Goal: Task Accomplishment & Management: Manage account settings

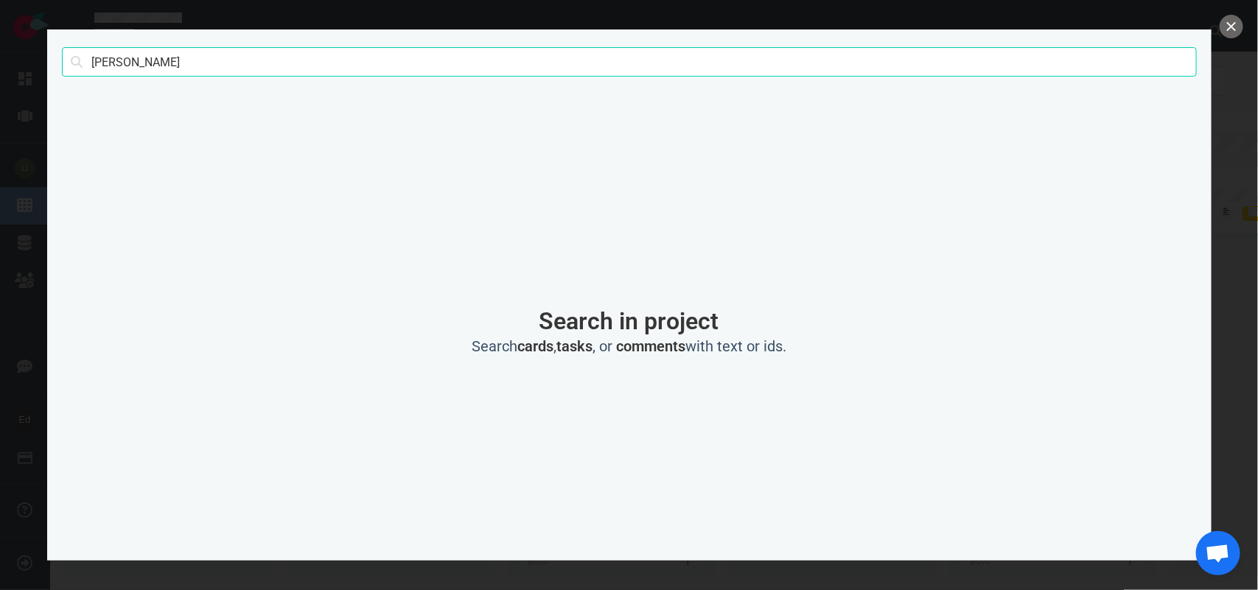
type input "[PERSON_NAME]"
click button "Search" at bounding box center [0, 0] width 0 height 0
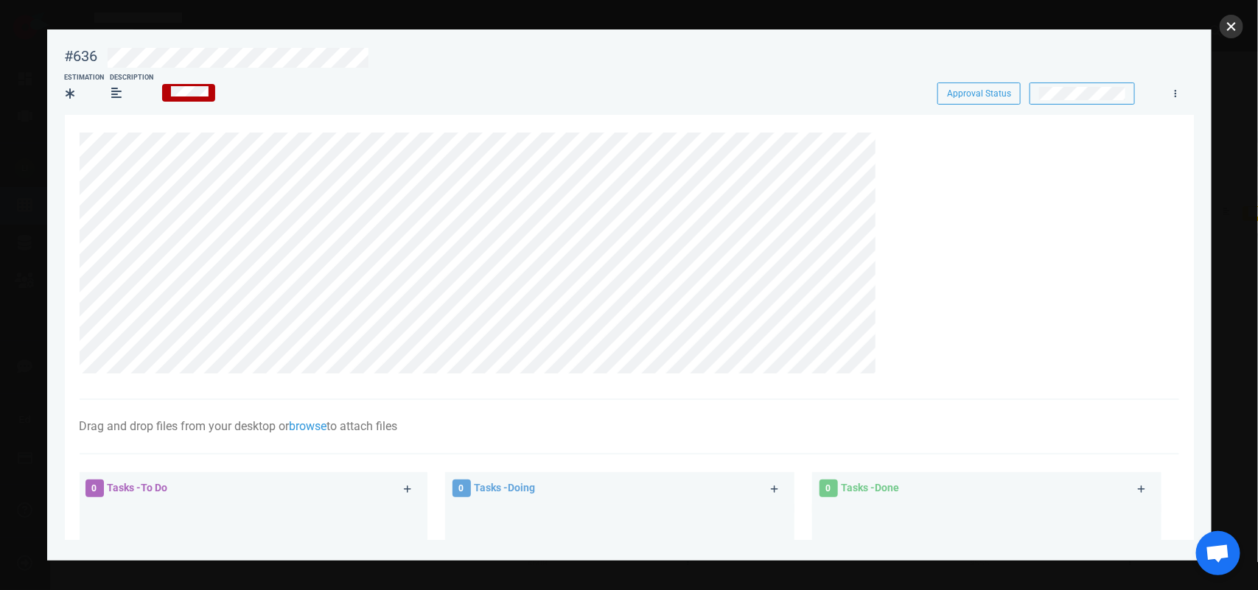
click at [1235, 24] on button "close" at bounding box center [1231, 27] width 24 height 24
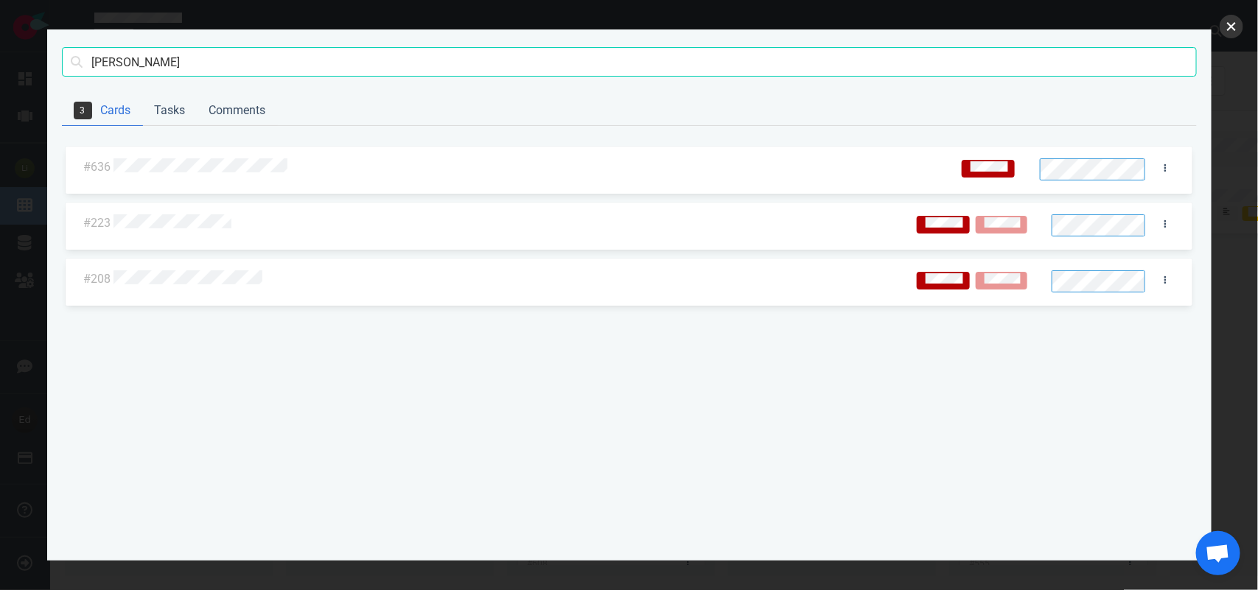
click at [1231, 24] on button "close" at bounding box center [1231, 27] width 24 height 24
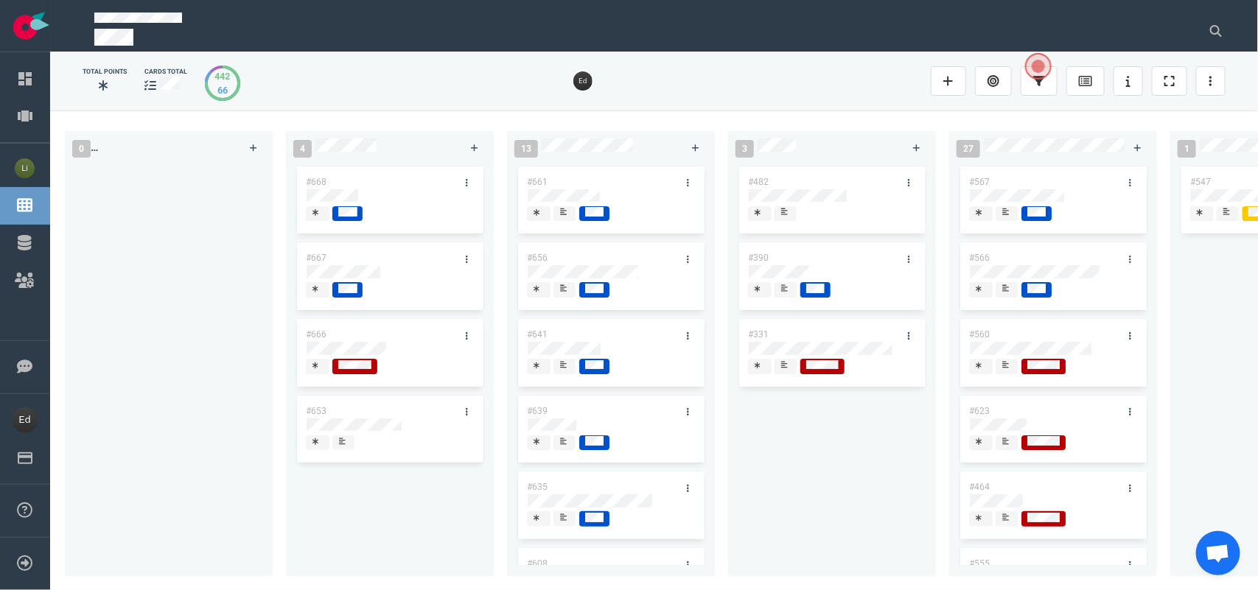
scroll to position [0, 115]
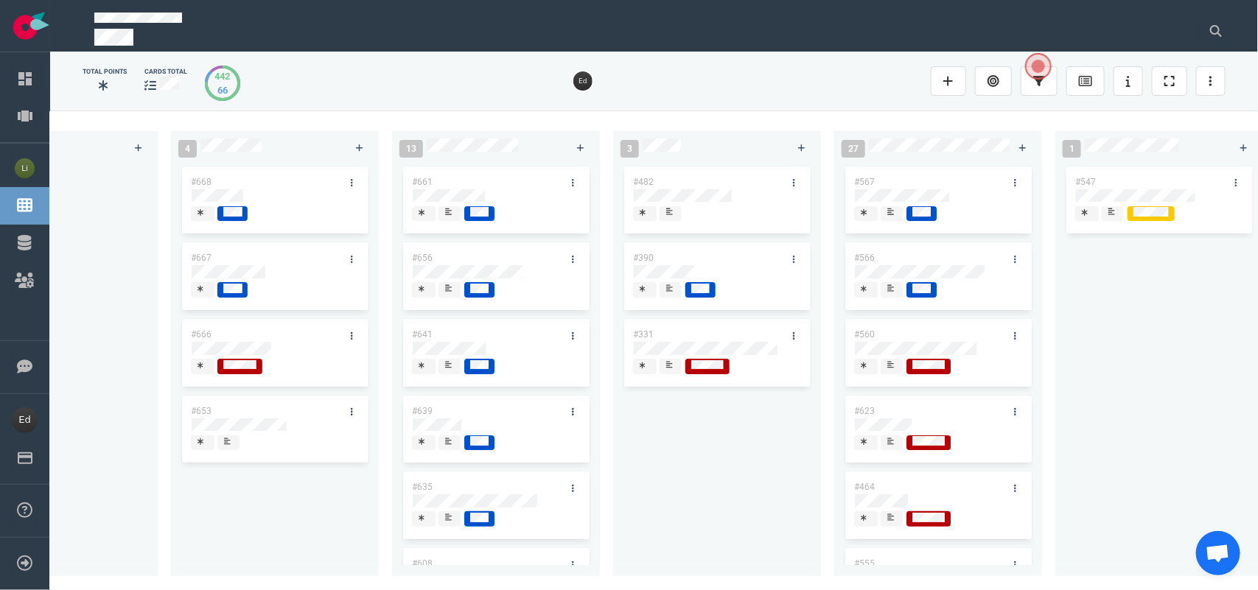
drag, startPoint x: 392, startPoint y: 586, endPoint x: 333, endPoint y: 575, distance: 60.1
click at [333, 575] on div "0 4 #668 #667 #666 #653 13 #661 #656 #641 #639 #635 #608 #611 #602 #603 3 #482 …" at bounding box center [654, 350] width 1208 height 479
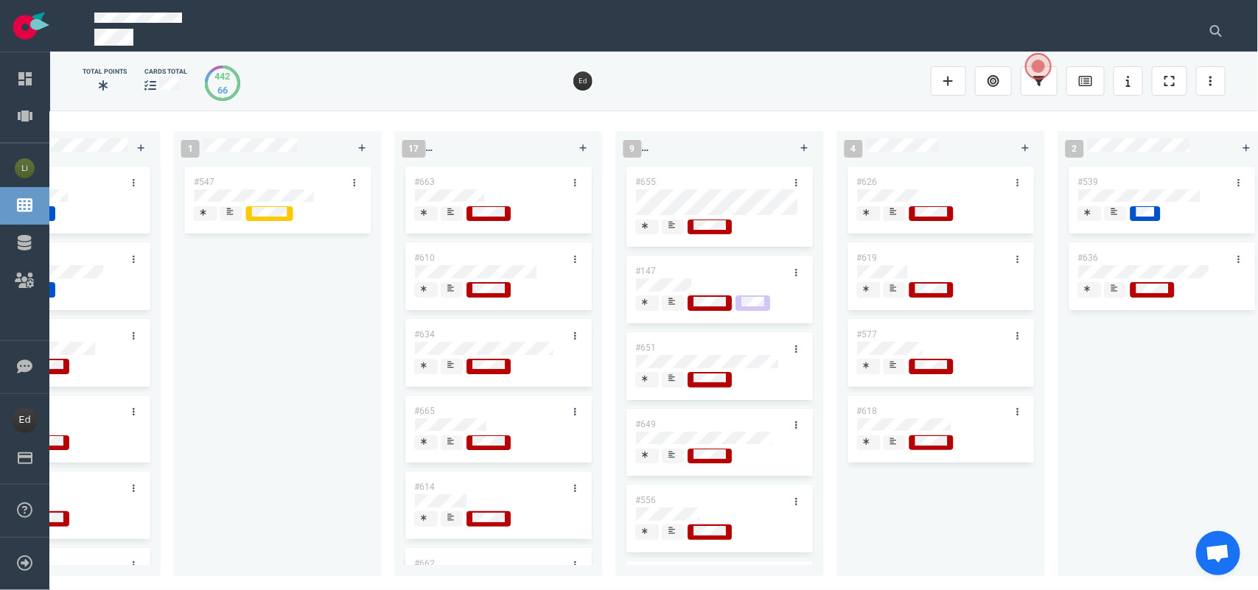
scroll to position [0, 1010]
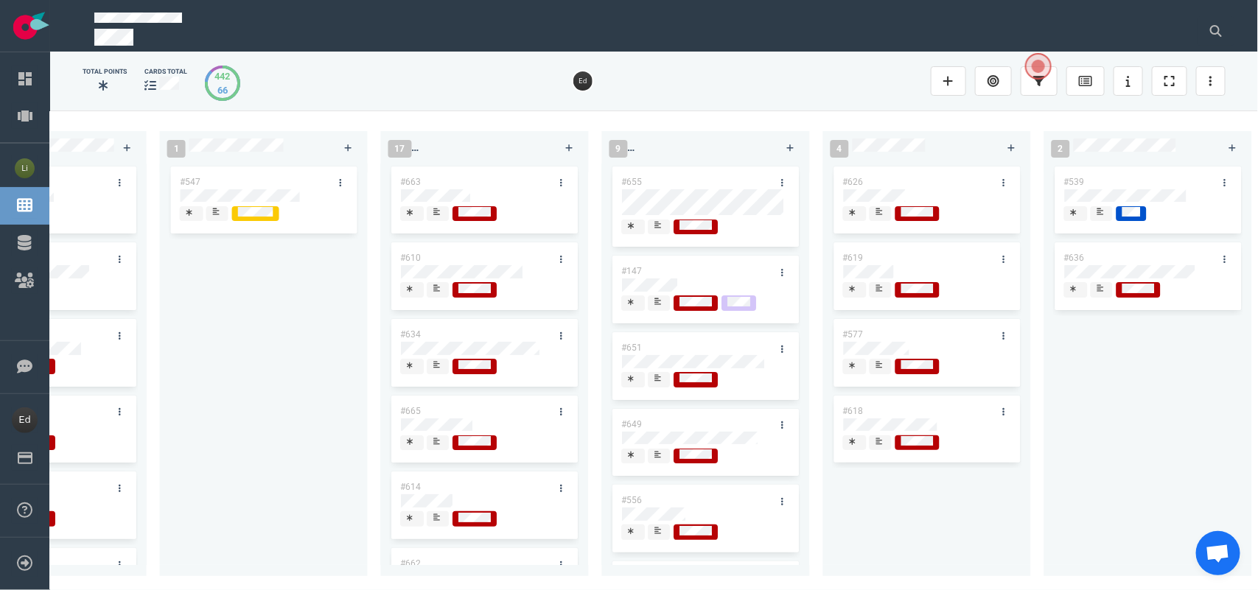
click at [652, 377] on span at bounding box center [659, 379] width 22 height 15
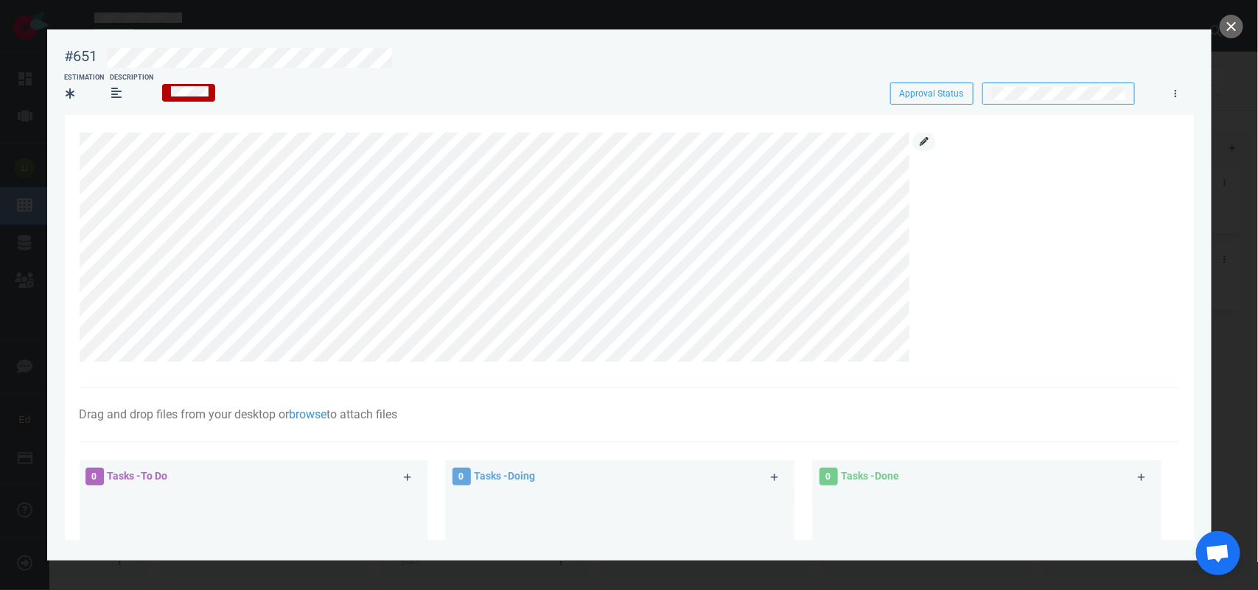
click at [919, 141] on icon at bounding box center [923, 141] width 9 height 9
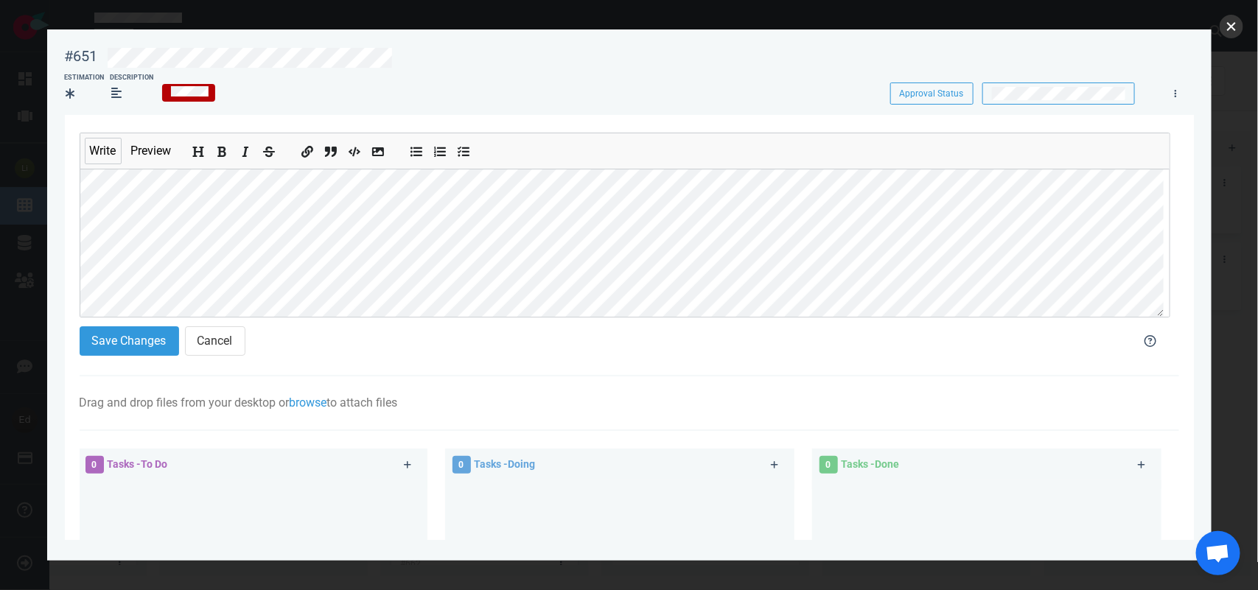
click at [1228, 28] on button "close" at bounding box center [1231, 27] width 24 height 24
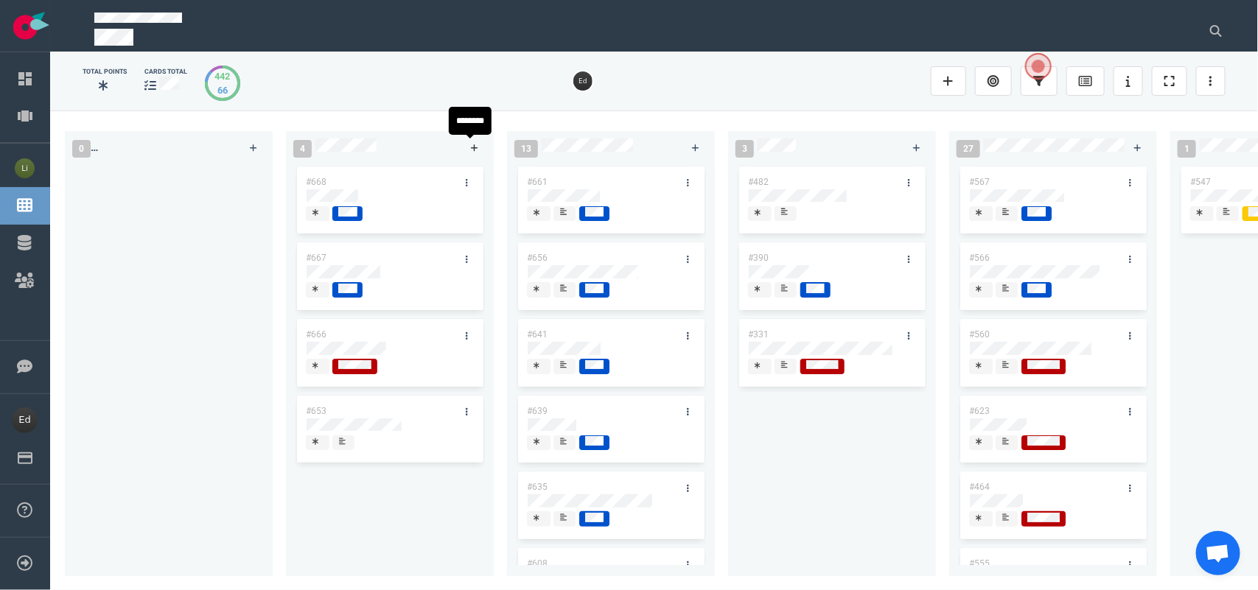
click at [468, 155] on link at bounding box center [475, 148] width 24 height 18
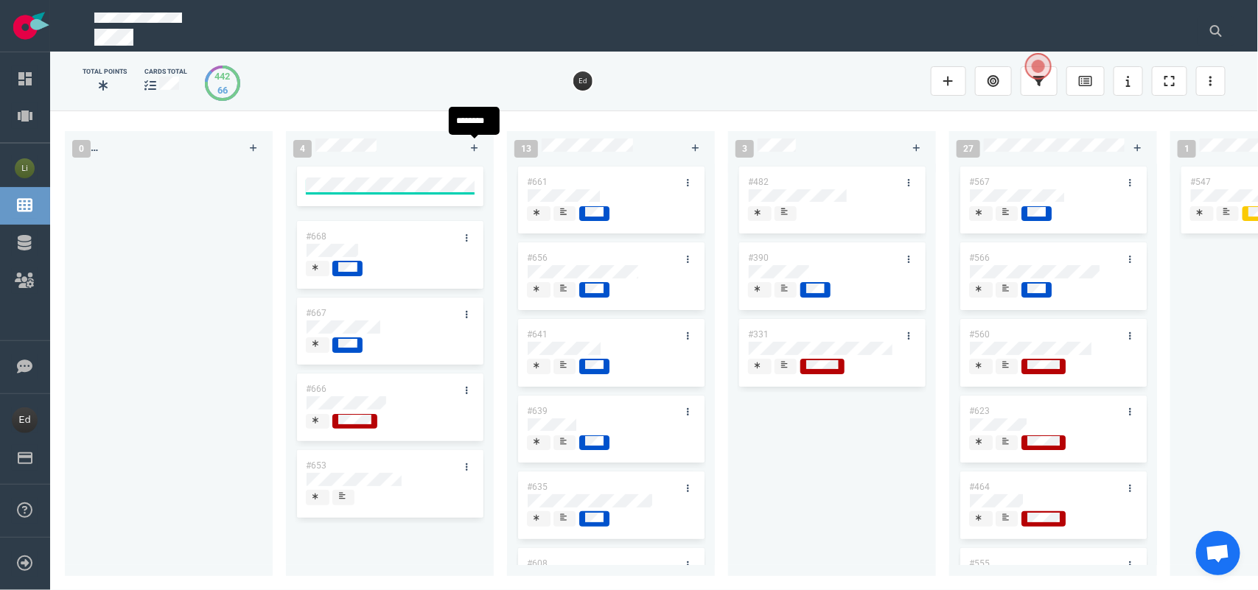
click at [404, 100] on div "Total Points cards total 442 66" at bounding box center [654, 80] width 1143 height 47
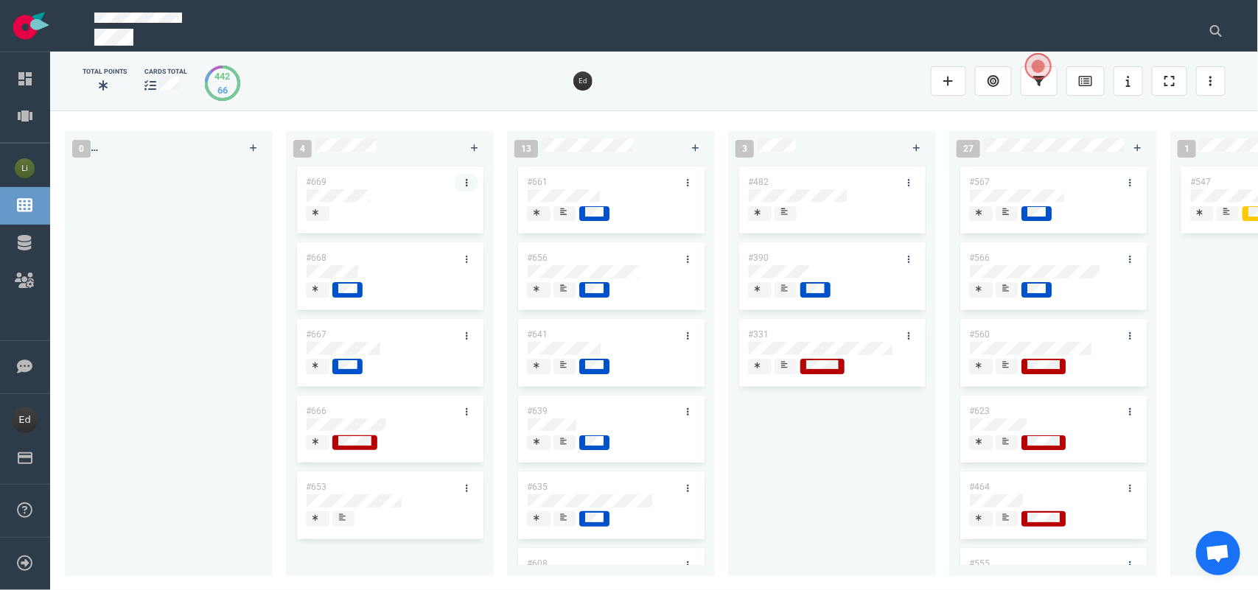
click at [459, 181] on link at bounding box center [467, 183] width 24 height 18
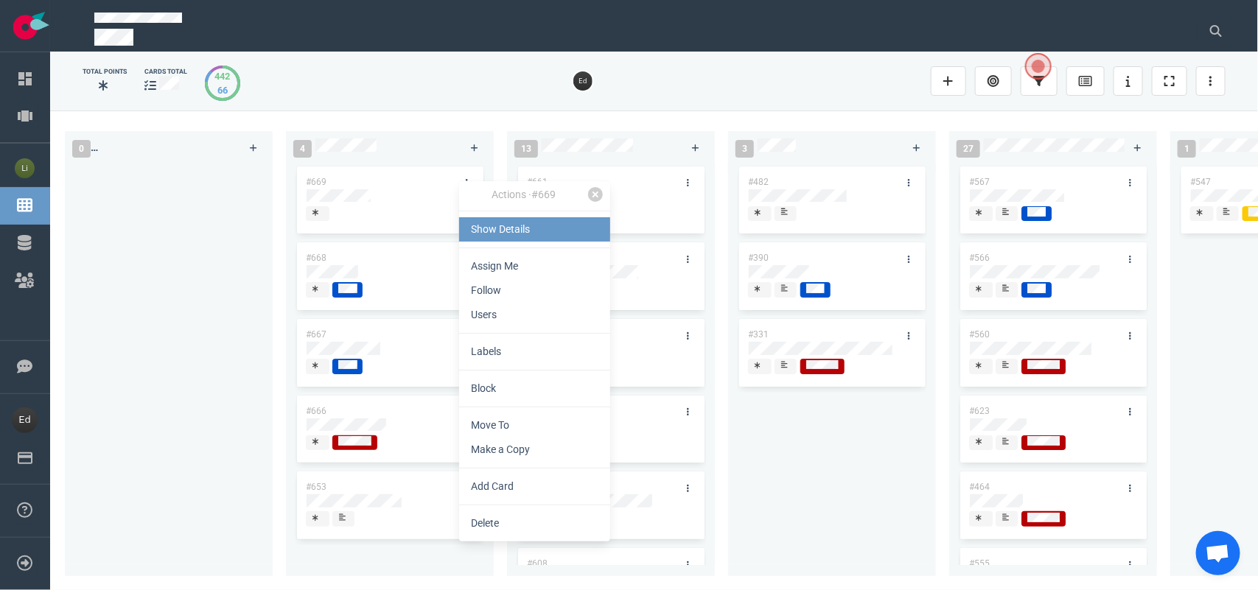
click at [496, 222] on link "Show Details" at bounding box center [534, 229] width 151 height 24
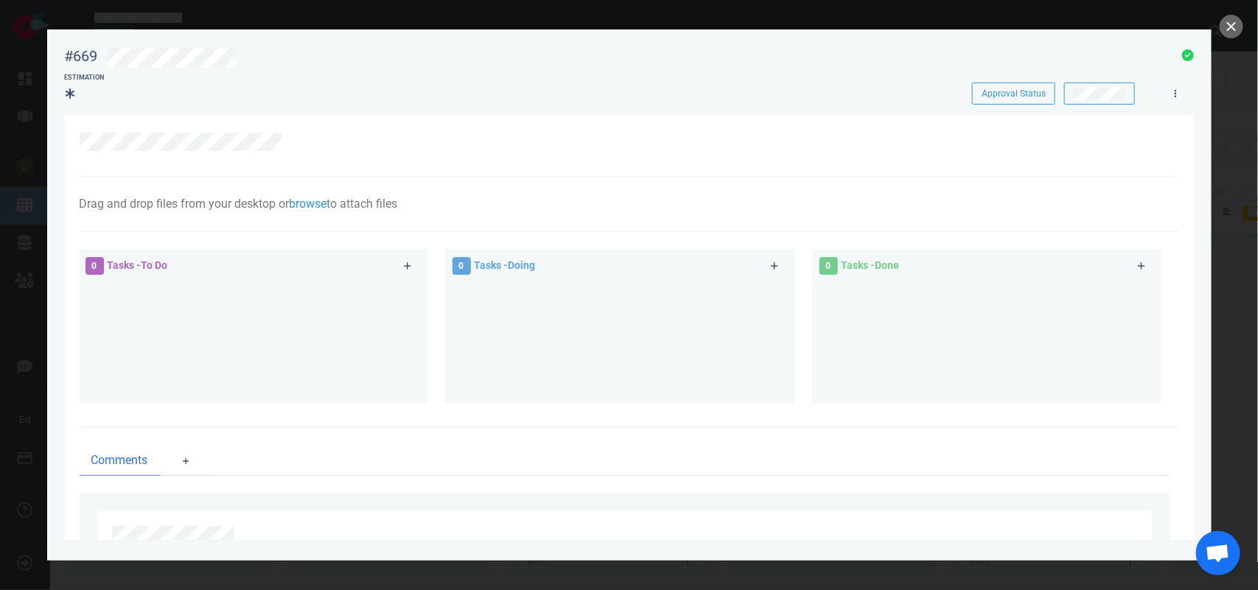
click at [282, 145] on div at bounding box center [621, 142] width 1083 height 18
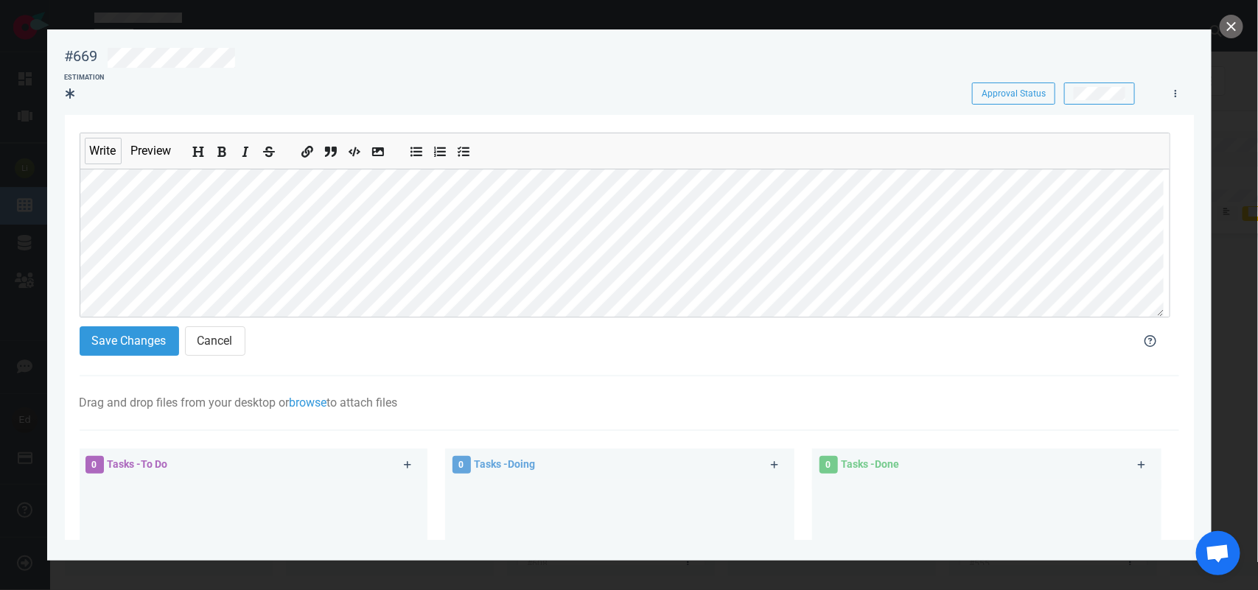
click at [0, 290] on div "#669 Approval Status Estimation Approval Status Write Preview Save Changes Canc…" at bounding box center [629, 295] width 1258 height 590
click at [112, 348] on button "Save Changes" at bounding box center [129, 340] width 99 height 29
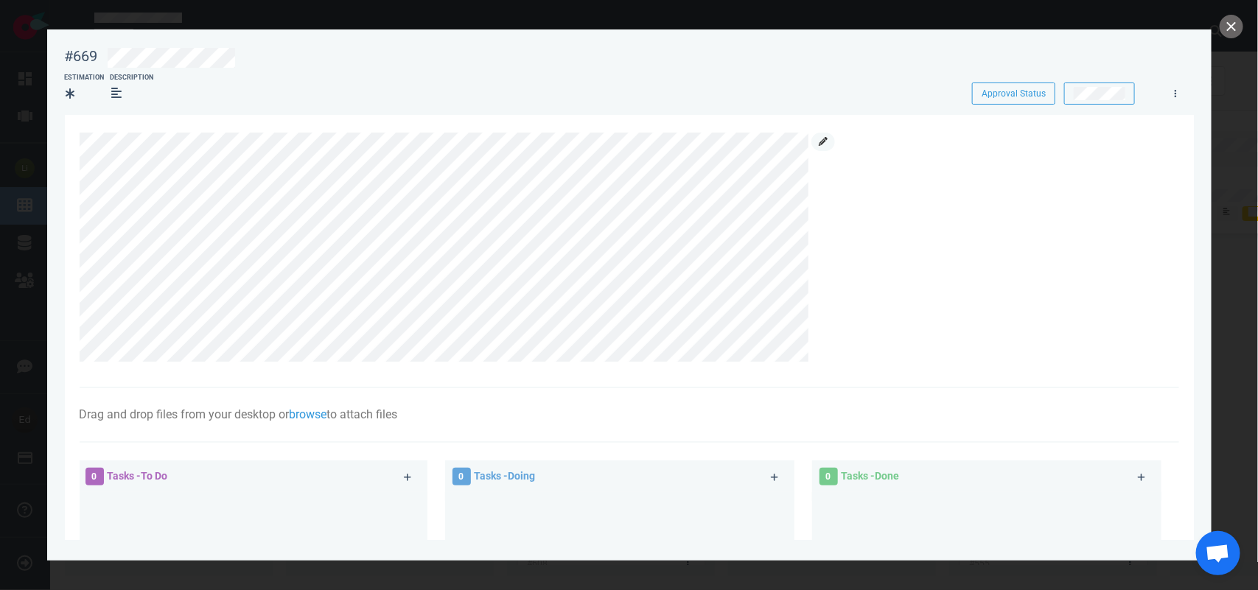
click at [826, 142] on icon at bounding box center [823, 141] width 9 height 9
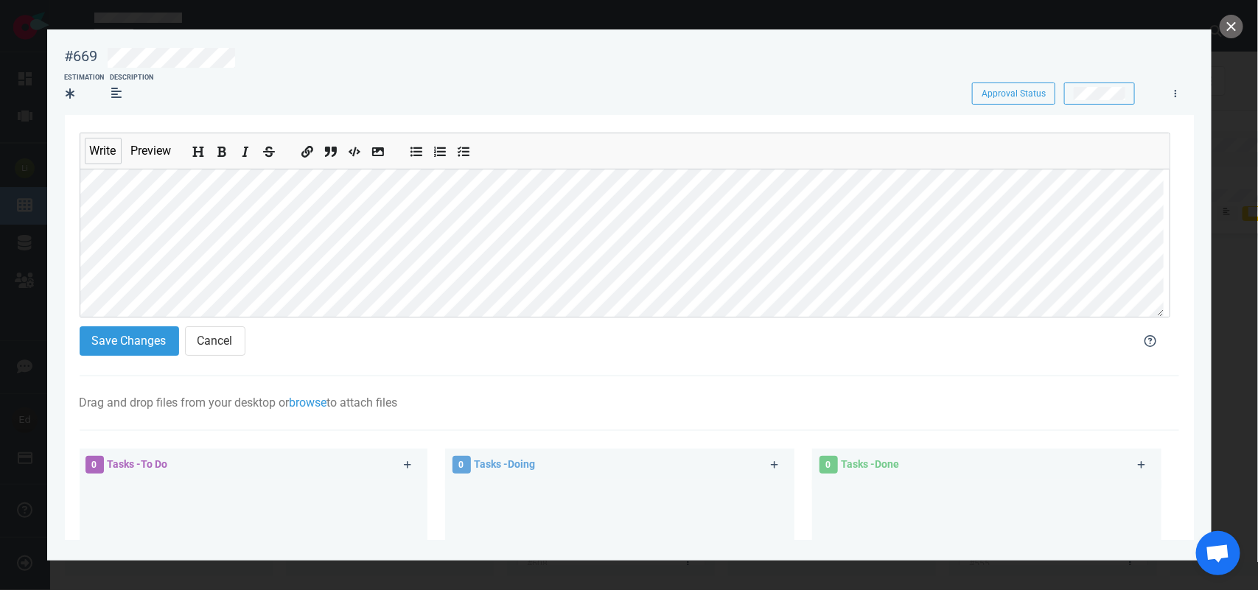
click at [27, 267] on div "#669 Approval Status Estimation Description Approval Status Write Preview Save …" at bounding box center [629, 295] width 1258 height 590
click at [114, 341] on button "Save Changes" at bounding box center [129, 340] width 99 height 29
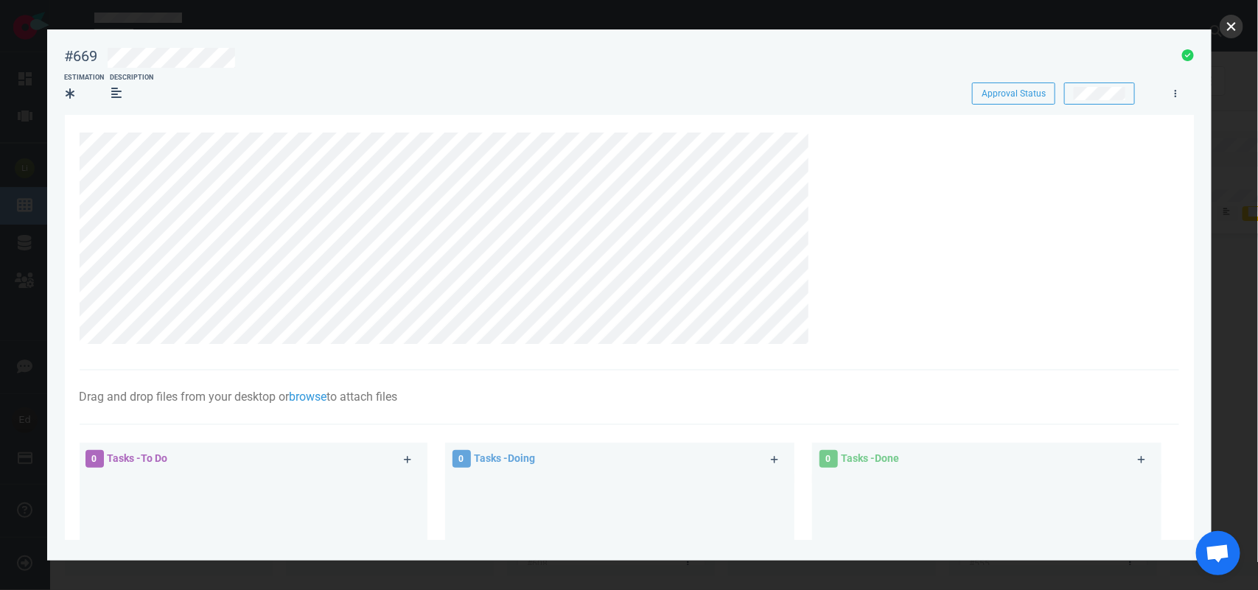
click at [1220, 27] on button "close" at bounding box center [1231, 27] width 24 height 24
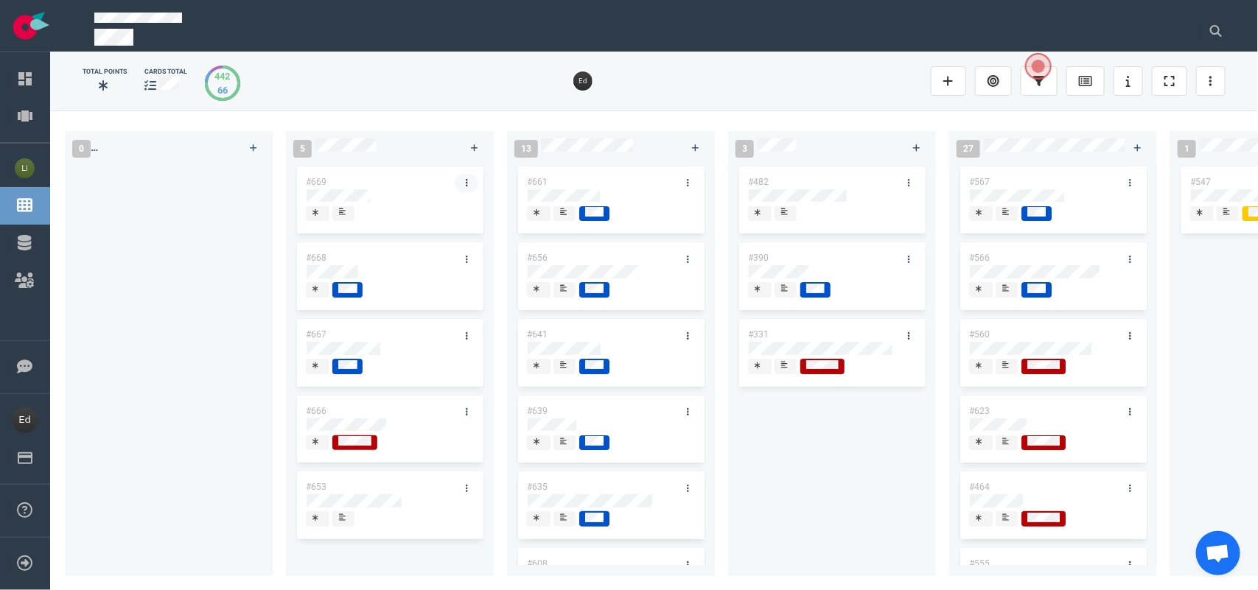
click at [469, 182] on link at bounding box center [467, 183] width 24 height 18
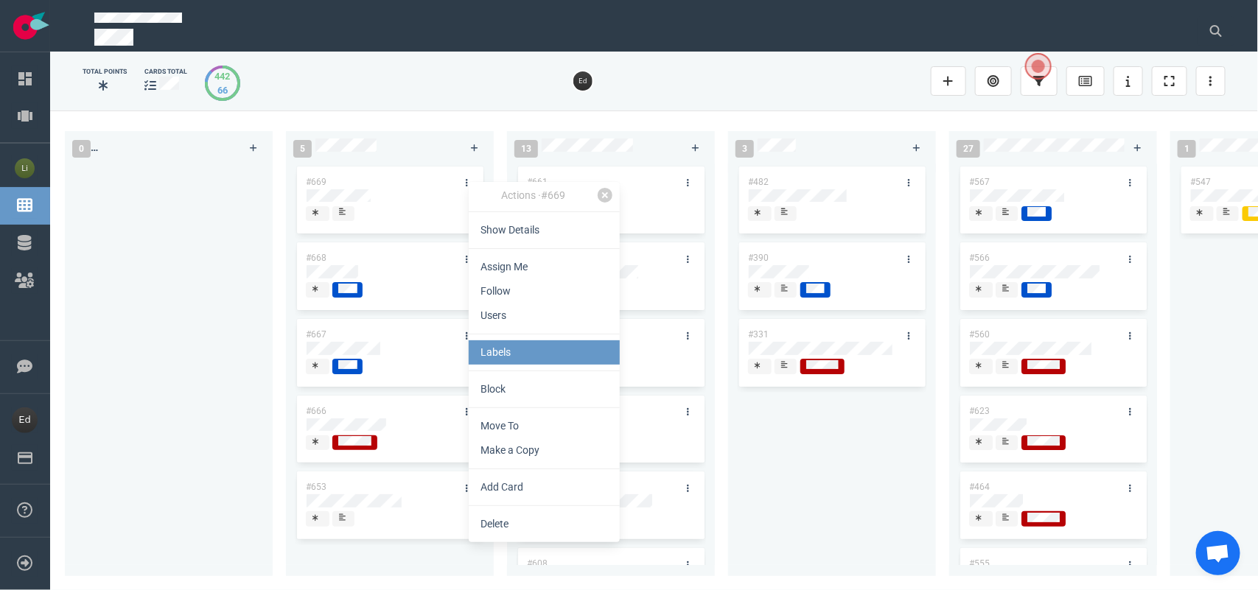
click at [505, 350] on link "Labels" at bounding box center [544, 352] width 151 height 24
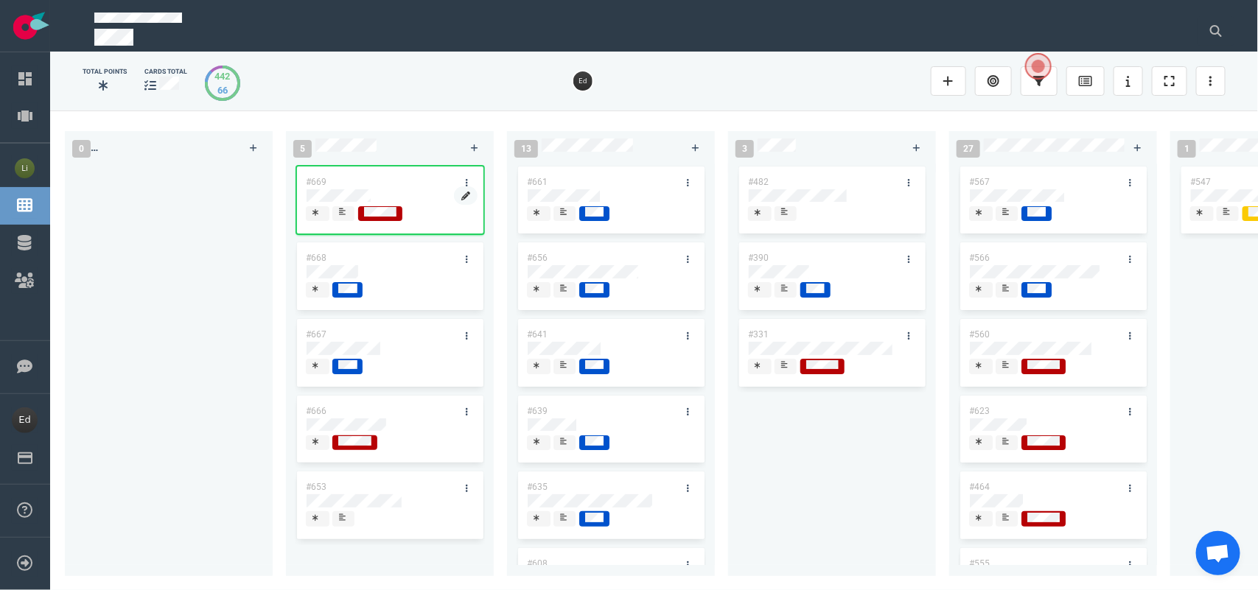
click at [462, 196] on icon at bounding box center [465, 196] width 9 height 9
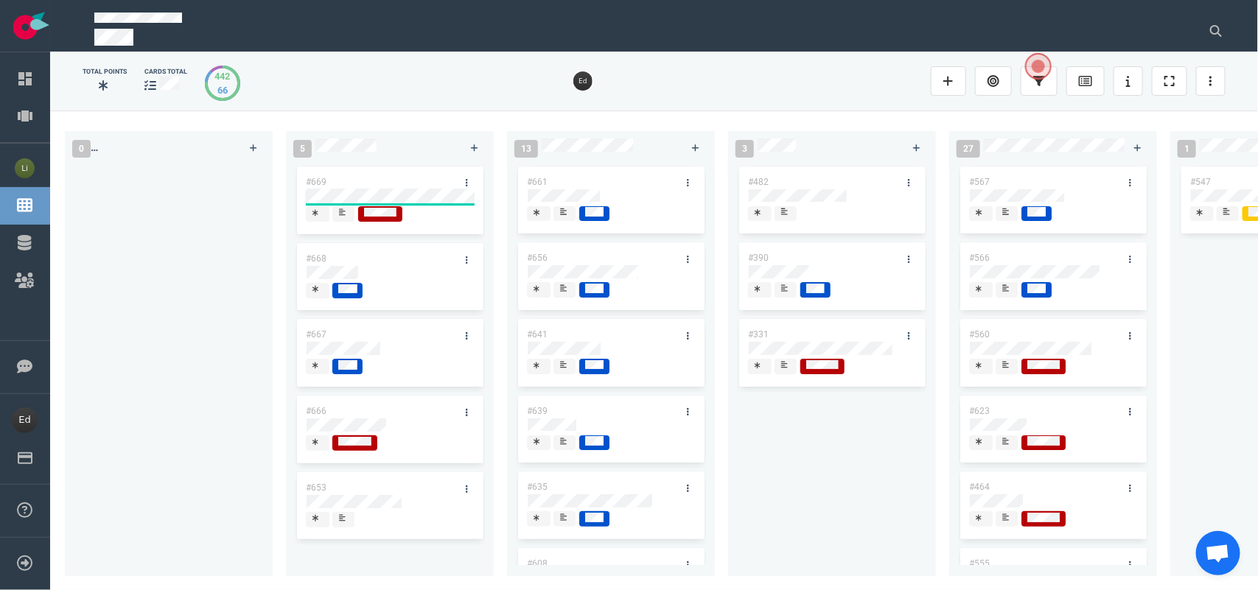
click at [277, 254] on div "0" at bounding box center [175, 350] width 221 height 456
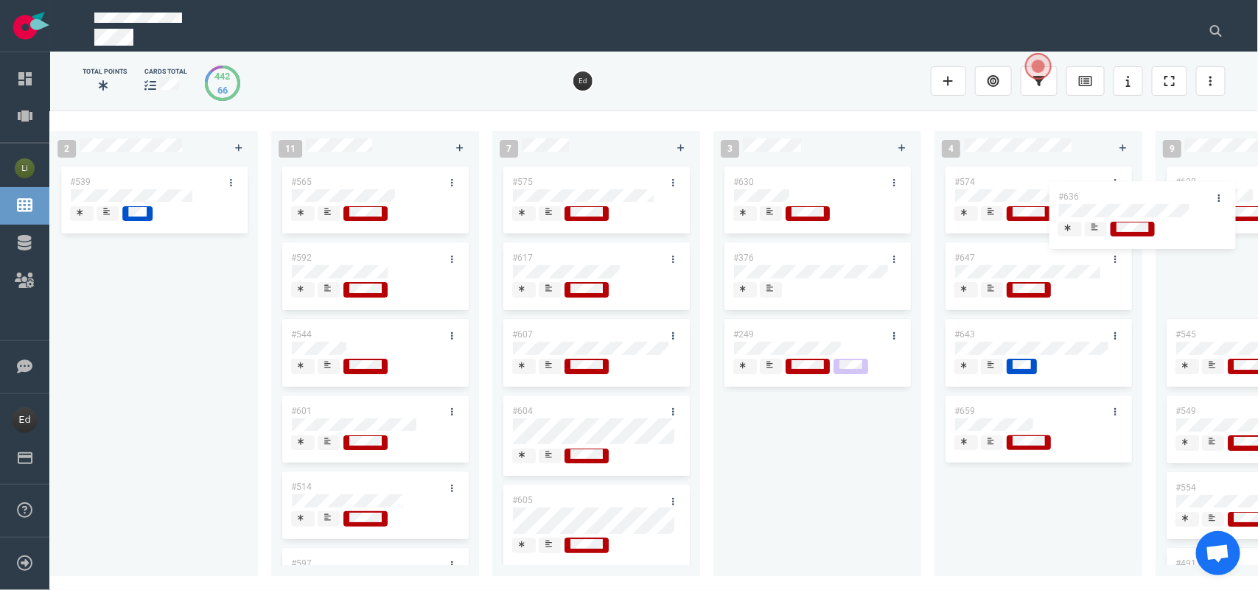
scroll to position [0, 2193]
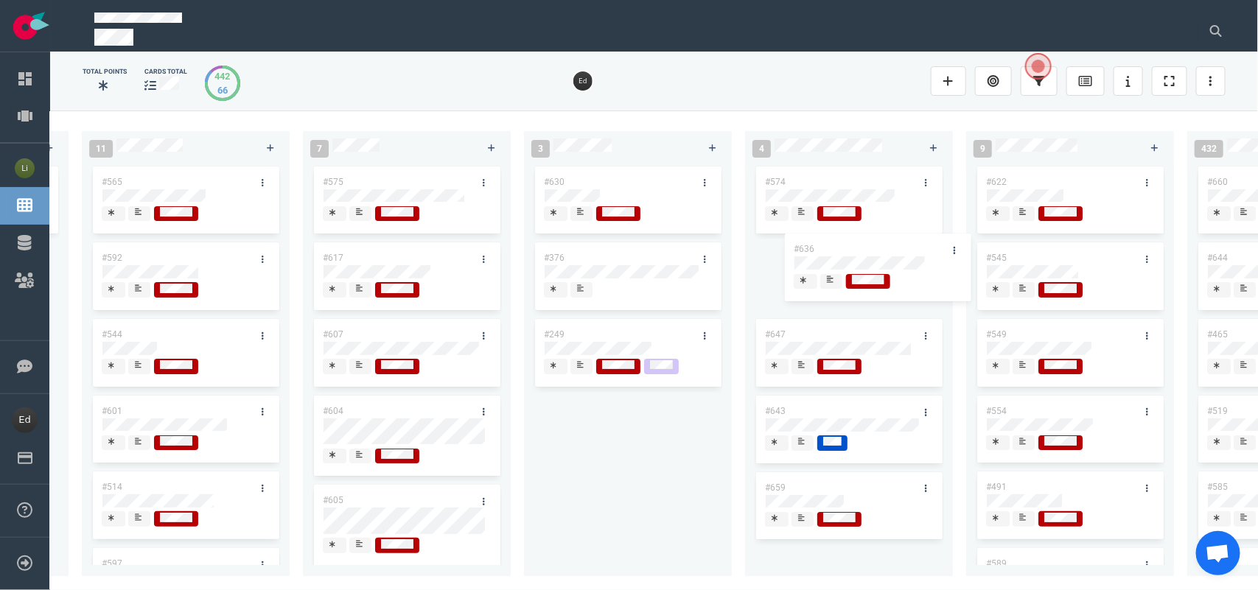
drag, startPoint x: 402, startPoint y: 256, endPoint x: 871, endPoint y: 248, distance: 469.4
click at [871, 248] on div "0 5 #669 #668 #667 #666 #653 13 #661 #656 #641 #639 #635 #608 #611 #602 #603 3 …" at bounding box center [654, 350] width 1208 height 479
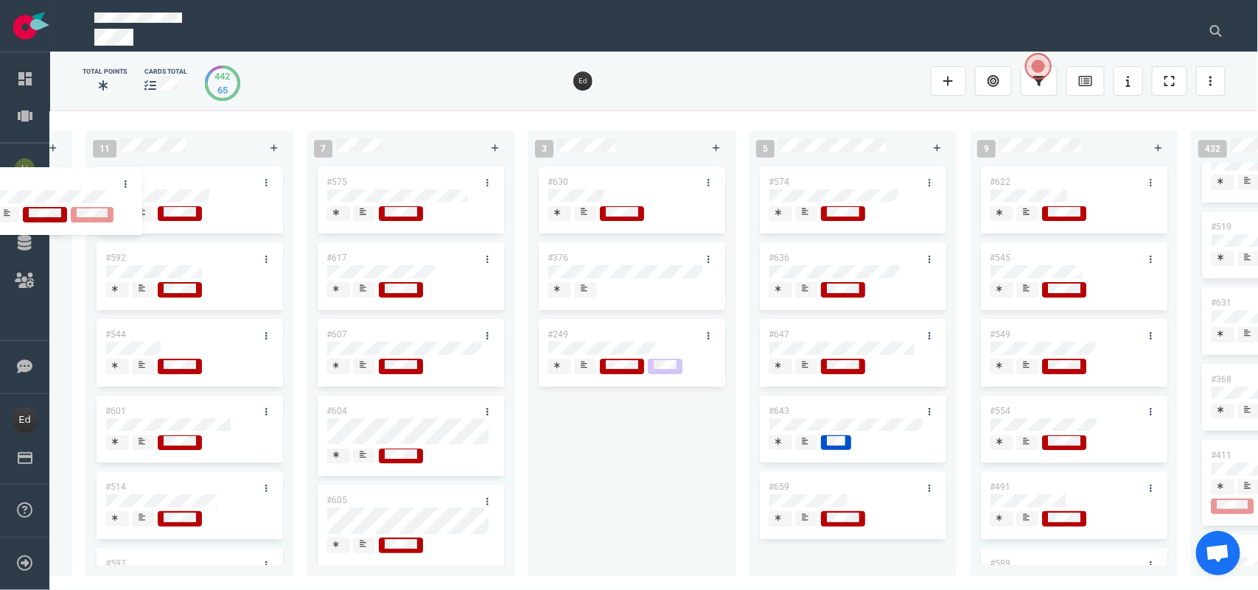
scroll to position [0, 1962]
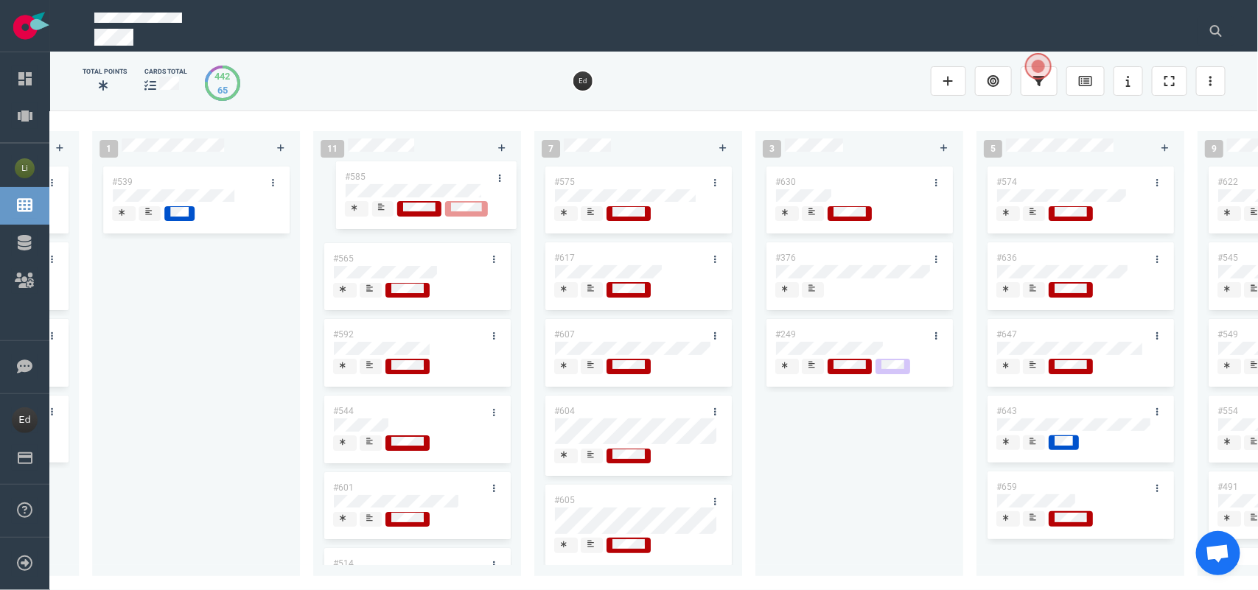
drag, startPoint x: 671, startPoint y: 299, endPoint x: 441, endPoint y: 172, distance: 263.5
click at [441, 172] on div "0 5 #669 #668 #667 #666 #653 13 #661 #656 #641 #639 #635 #608 #611 #602 #603 3 …" at bounding box center [654, 350] width 1208 height 479
drag, startPoint x: 639, startPoint y: 589, endPoint x: 539, endPoint y: 580, distance: 101.4
click at [505, 583] on div "0 5 #669 #668 #667 #666 #653 13 #661 #656 #641 #639 #635 #608 #611 #602 #603 3 …" at bounding box center [654, 350] width 1208 height 479
drag, startPoint x: 269, startPoint y: 488, endPoint x: 289, endPoint y: 488, distance: 19.9
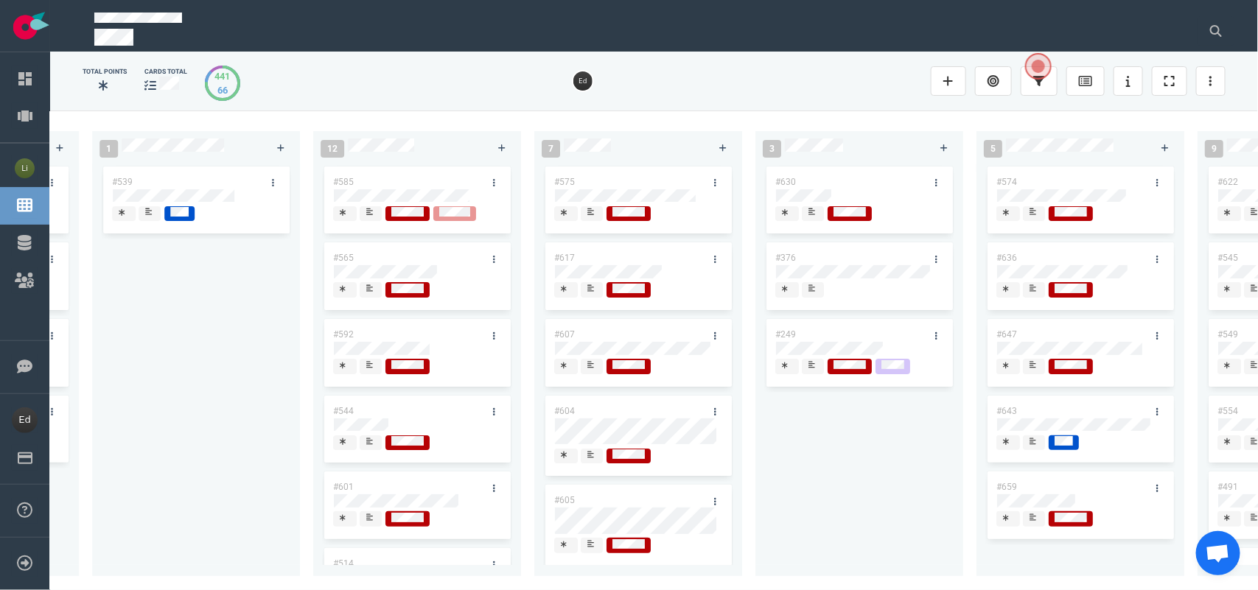
click at [271, 487] on div "#539" at bounding box center [196, 362] width 190 height 396
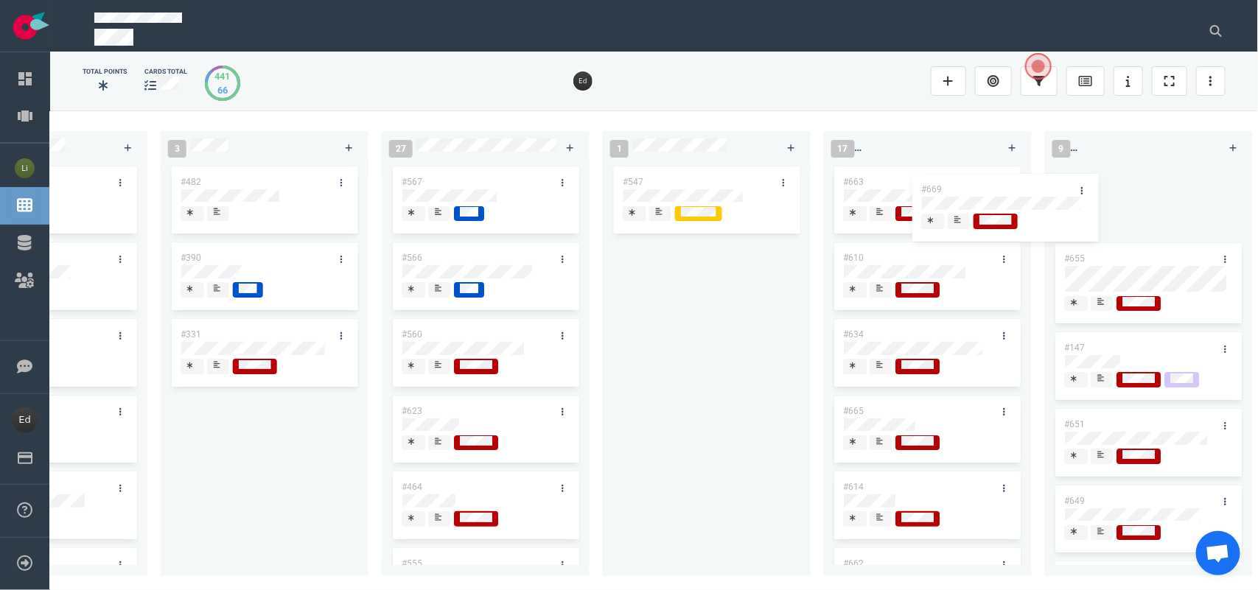
scroll to position [0, 589]
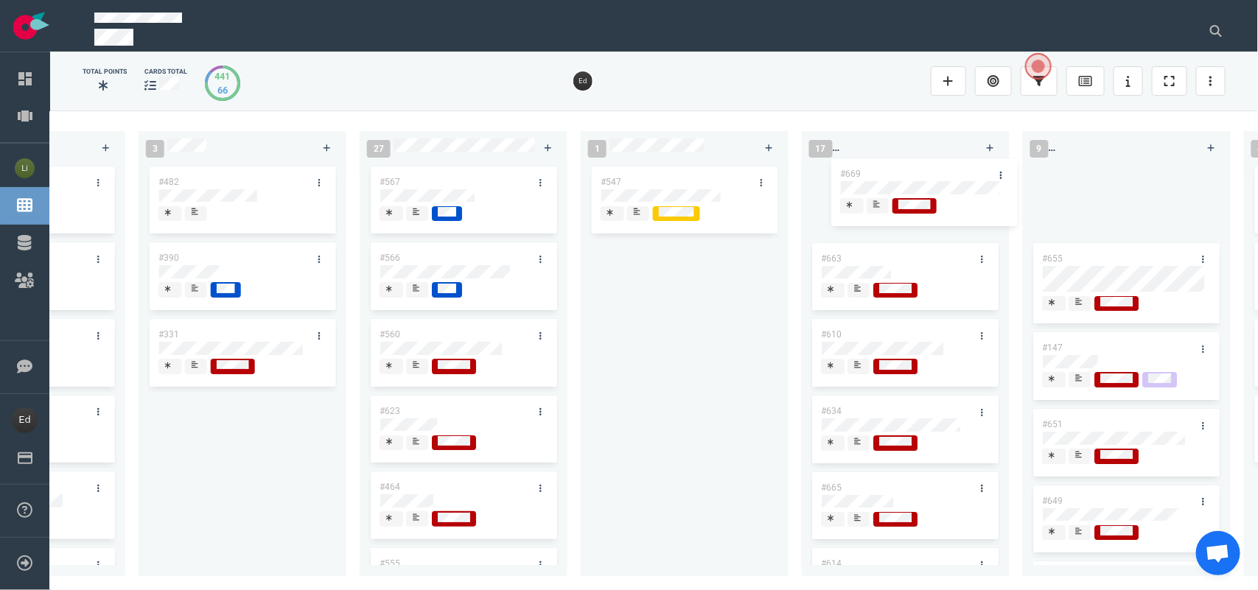
drag, startPoint x: 705, startPoint y: 286, endPoint x: 782, endPoint y: 295, distance: 77.9
click at [867, 177] on div "0 5 #669 #668 #667 #666 #653 #669 13 #661 #656 #641 #639 #635 #608 #611 #602 #6…" at bounding box center [654, 350] width 1208 height 479
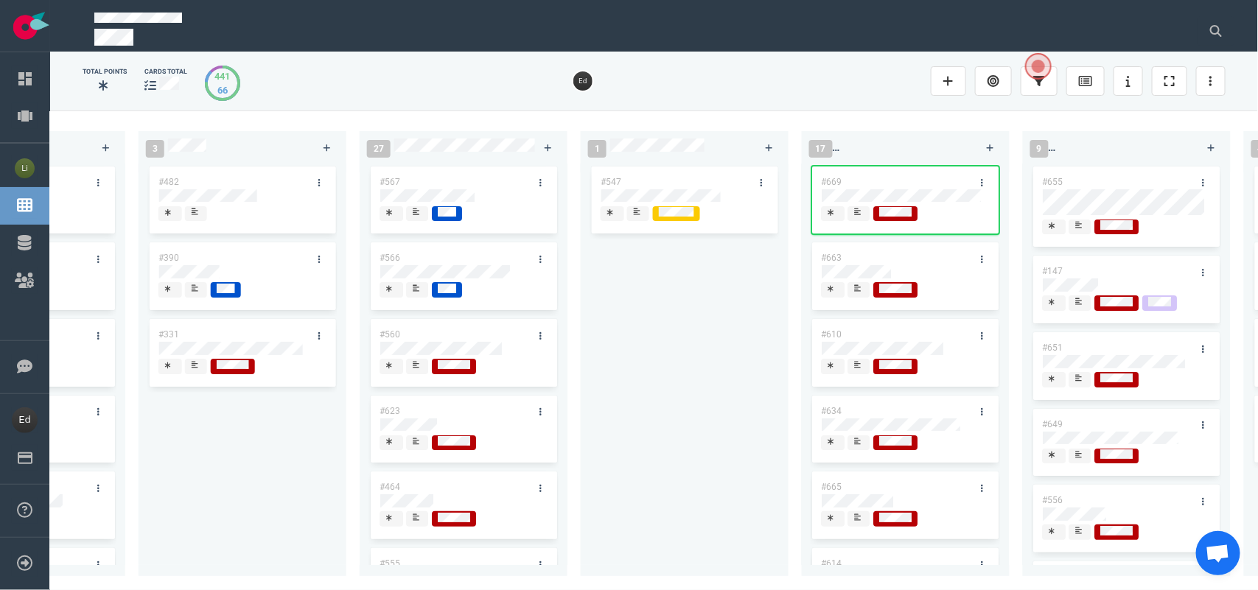
click at [520, 582] on div "0 5 #668 #667 #666 #653 13 #661 #656 #641 #639 #635 #608 #611 #602 #603 3 #482 …" at bounding box center [654, 350] width 1208 height 479
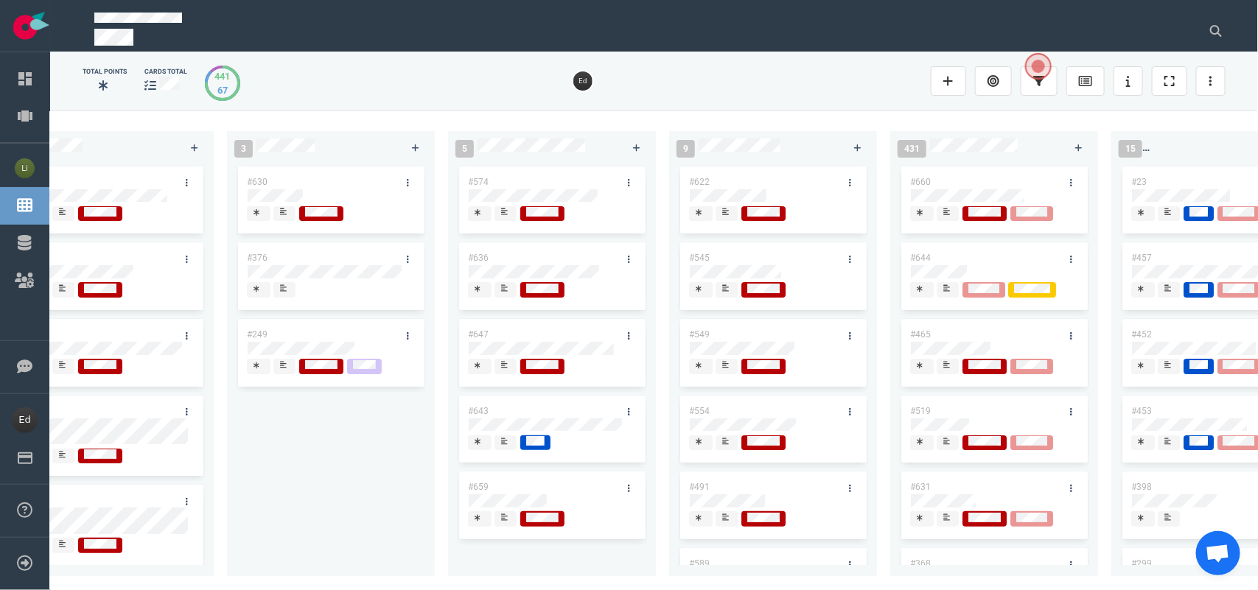
scroll to position [92, 0]
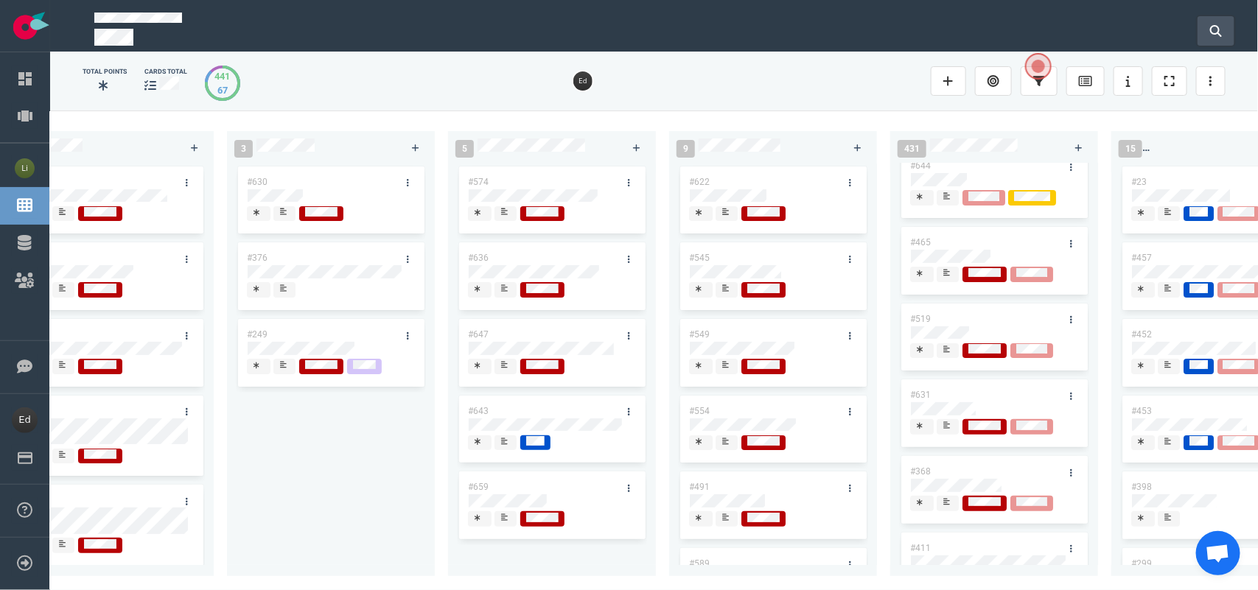
click at [1216, 25] on icon at bounding box center [1216, 31] width 12 height 12
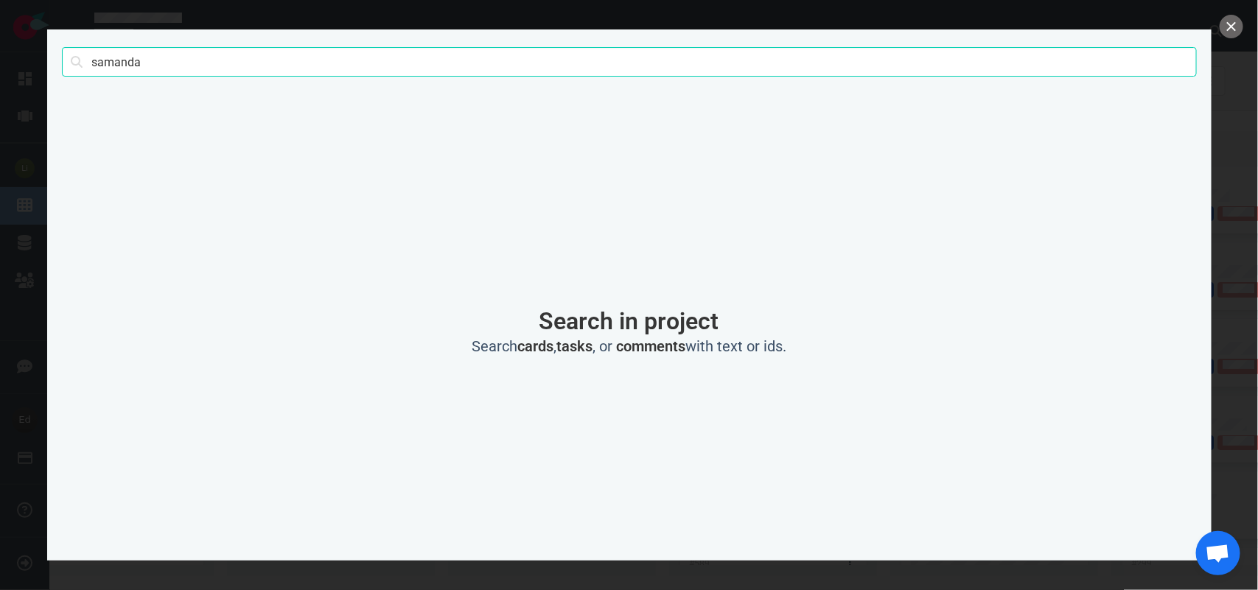
type input "samanda"
click button "Search" at bounding box center [0, 0] width 0 height 0
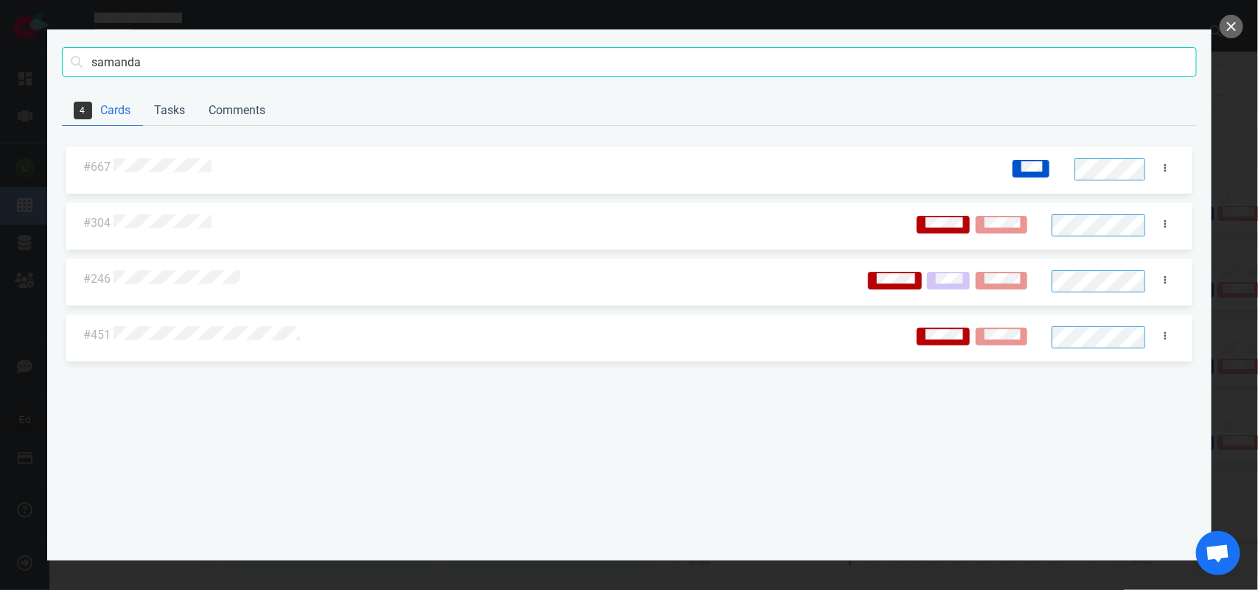
click at [173, 214] on div at bounding box center [504, 223] width 782 height 19
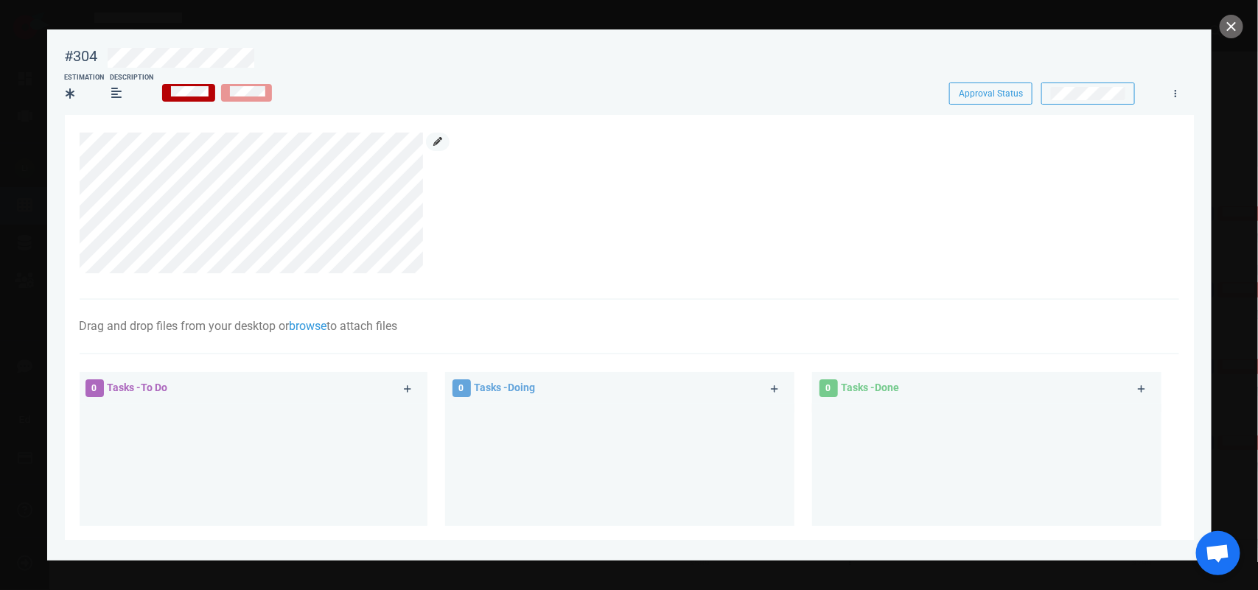
click at [433, 135] on link at bounding box center [438, 142] width 24 height 18
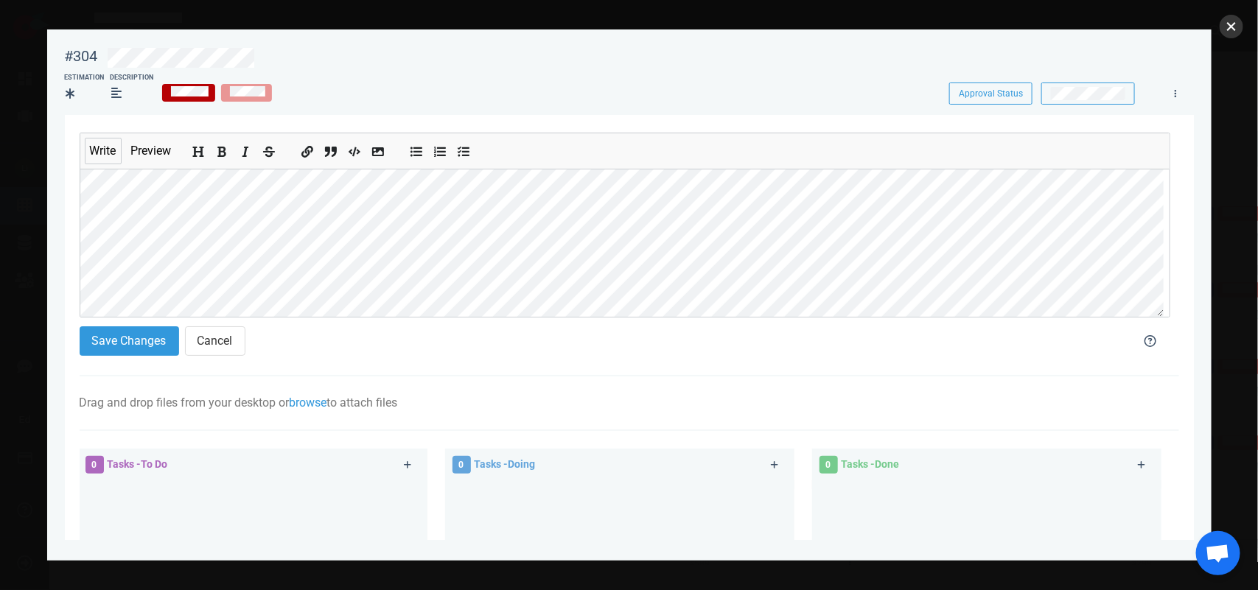
click at [1228, 26] on button "close" at bounding box center [1231, 27] width 24 height 24
click at [113, 362] on div "Save Changes Cancel" at bounding box center [597, 341] width 1052 height 47
click at [109, 356] on button "Save Changes" at bounding box center [129, 340] width 99 height 29
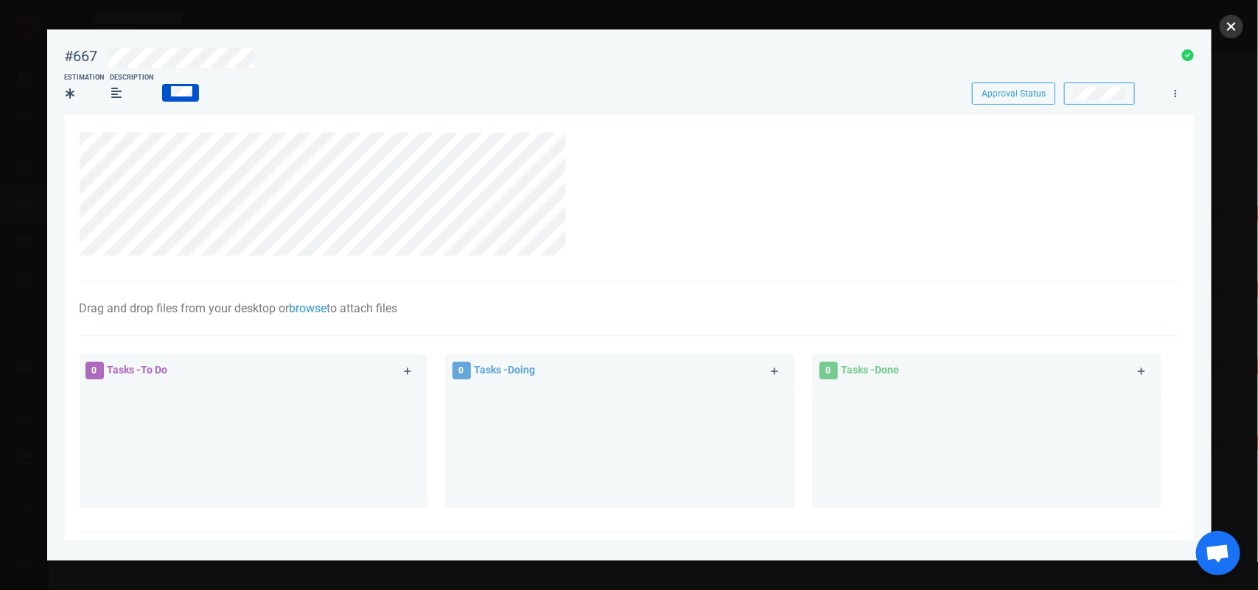
click at [1222, 17] on button "close" at bounding box center [1231, 27] width 24 height 24
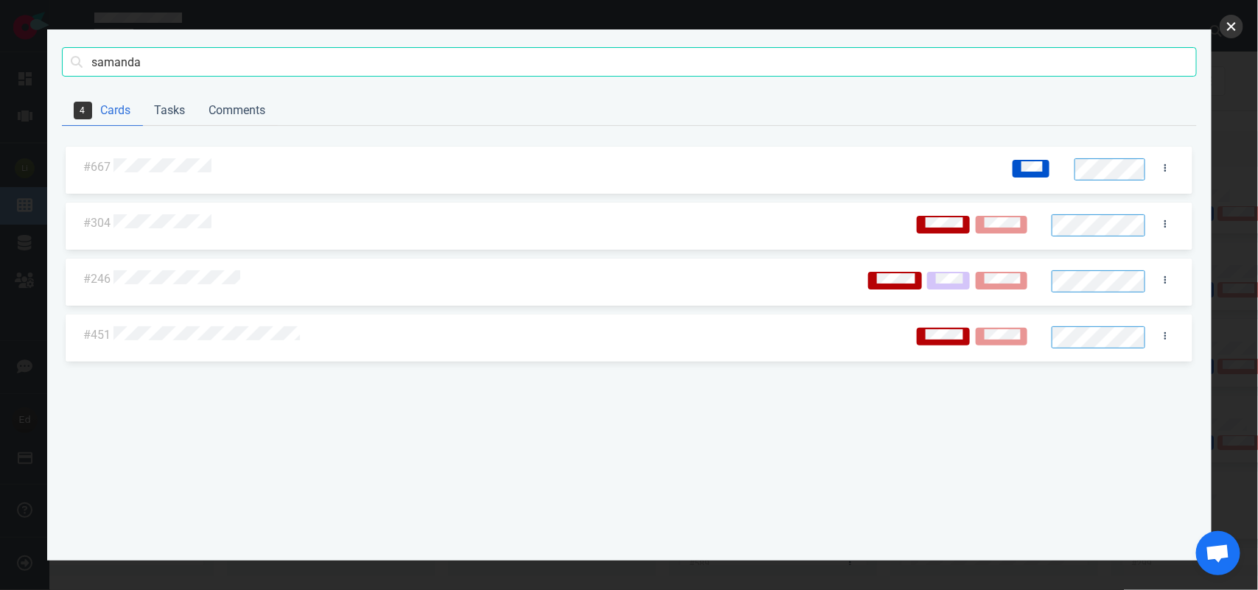
click at [1227, 26] on button "close" at bounding box center [1231, 27] width 24 height 24
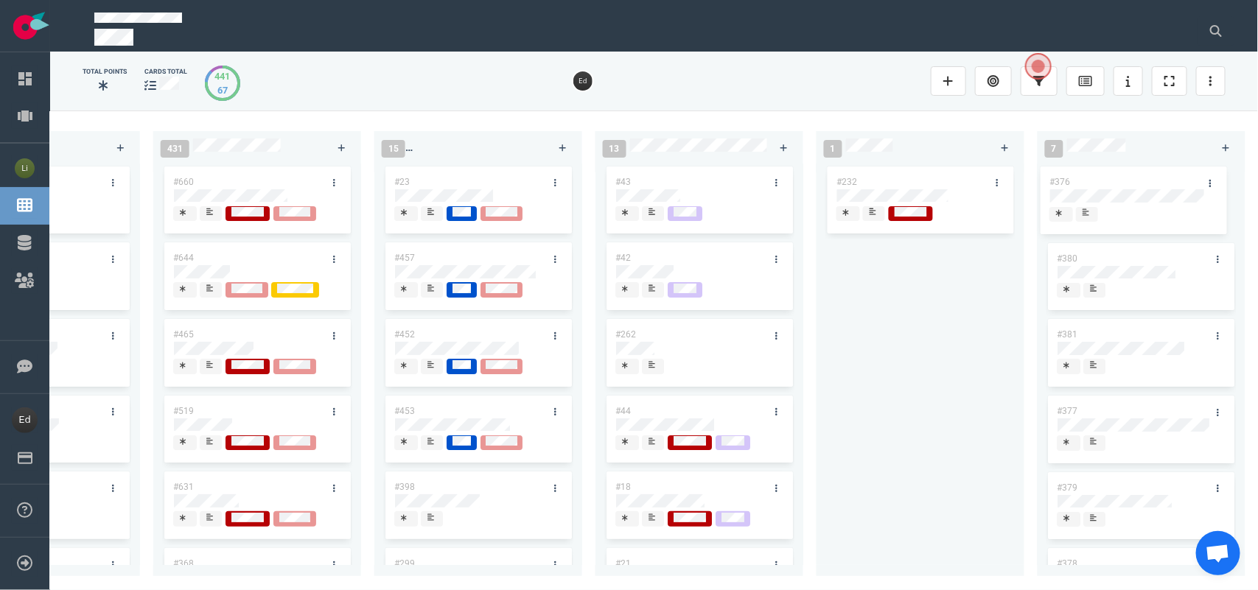
drag, startPoint x: 289, startPoint y: 260, endPoint x: 1091, endPoint y: 184, distance: 805.9
click at [1091, 184] on div "0 4 #668 #667 #666 #653 13 #661 #656 #641 #639 #635 #608 #611 #602 #603 3 #482 …" at bounding box center [654, 350] width 1208 height 479
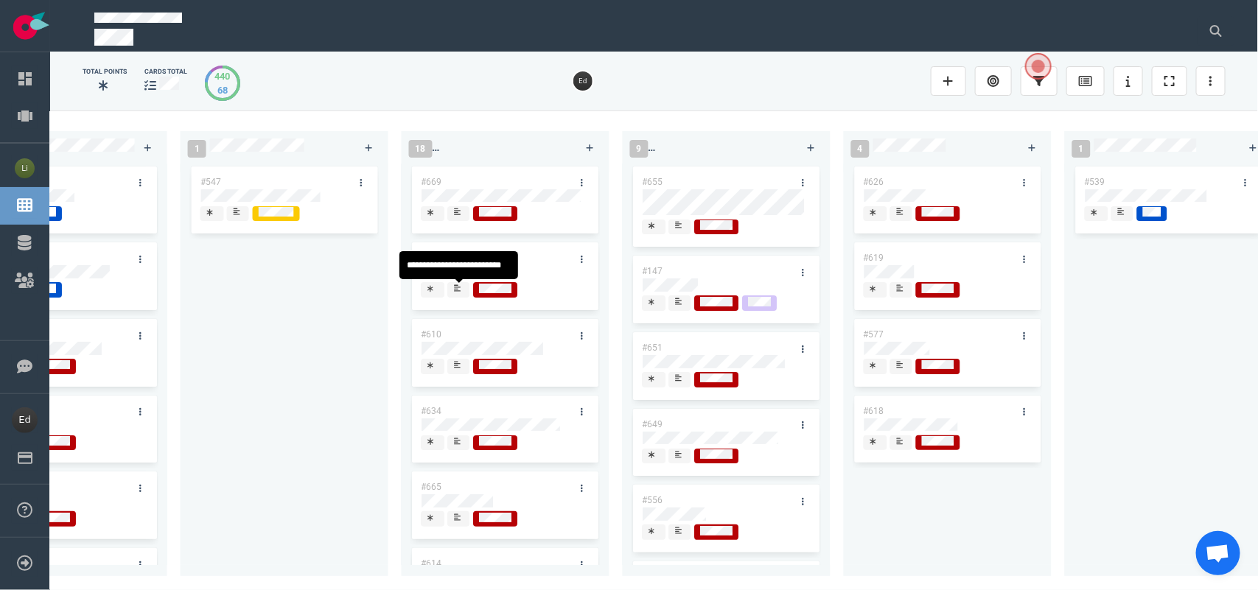
click at [458, 295] on div at bounding box center [459, 296] width 9 height 2
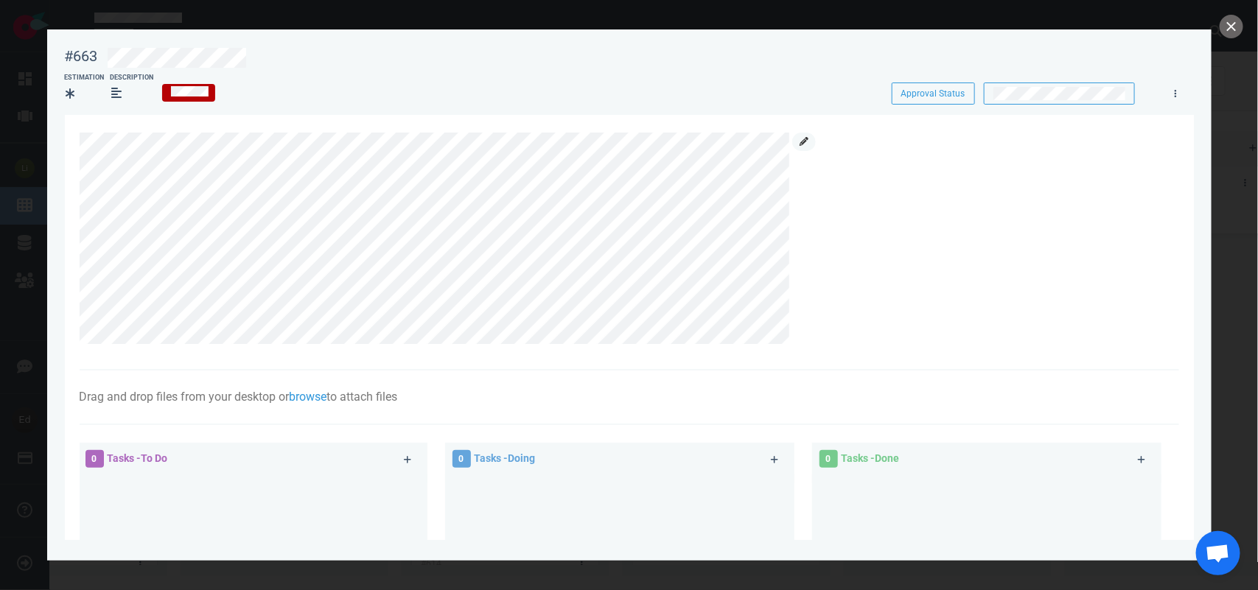
click at [804, 140] on icon at bounding box center [803, 141] width 9 height 9
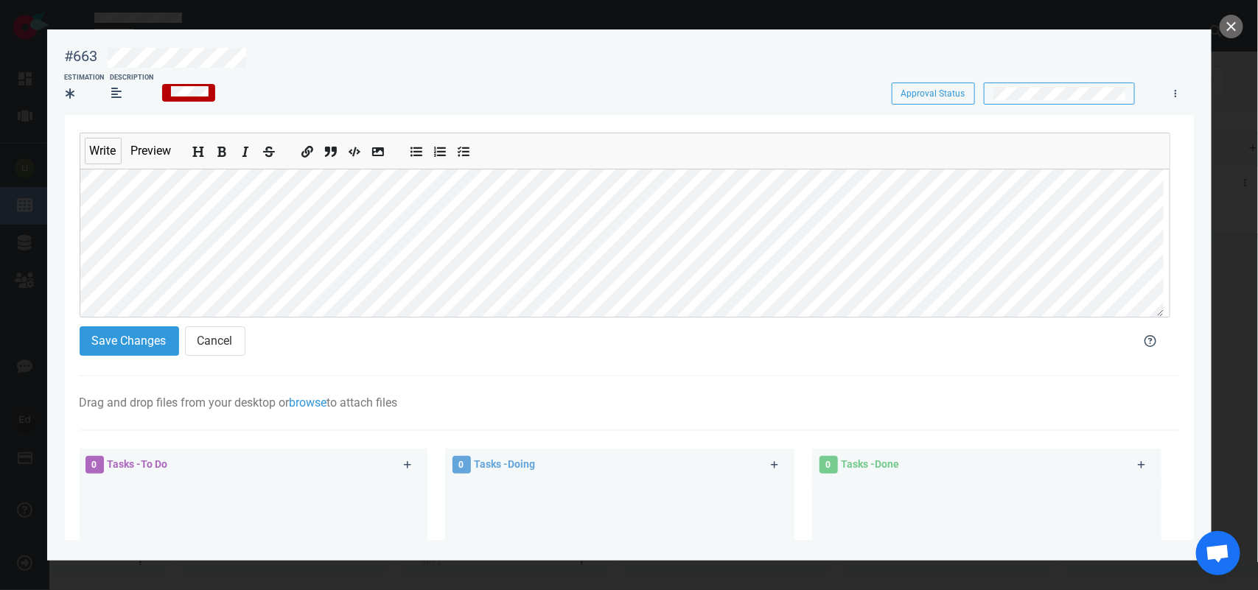
click at [1217, 28] on div at bounding box center [629, 295] width 1258 height 590
click at [1222, 29] on button "close" at bounding box center [1231, 27] width 24 height 24
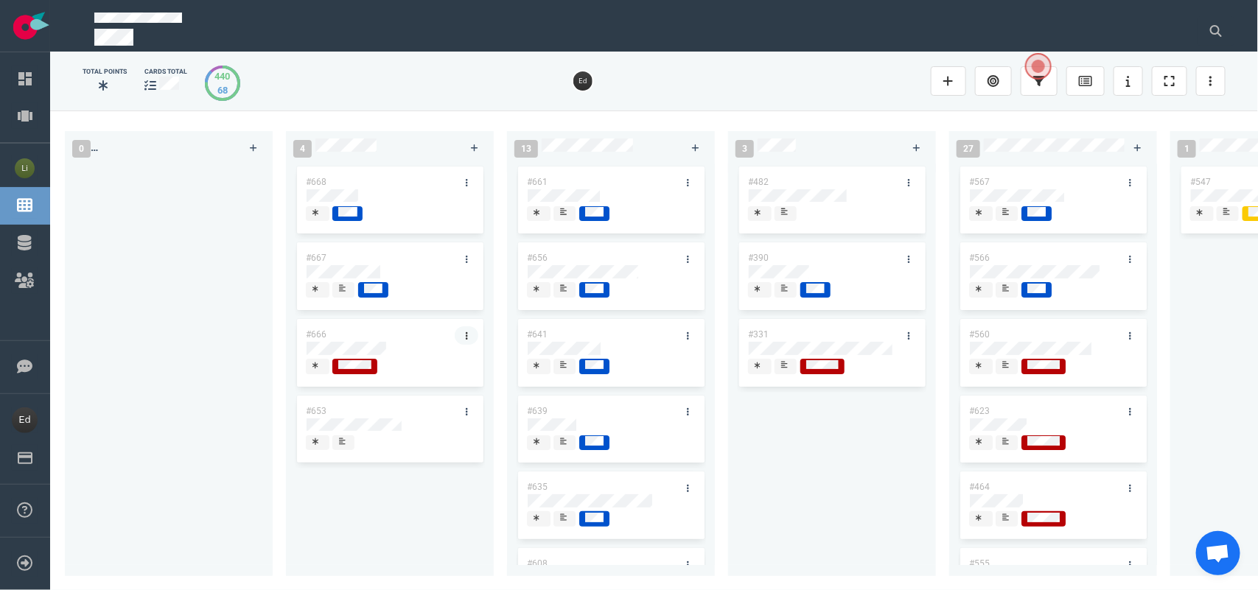
click at [466, 333] on icon at bounding box center [467, 336] width 2 height 9
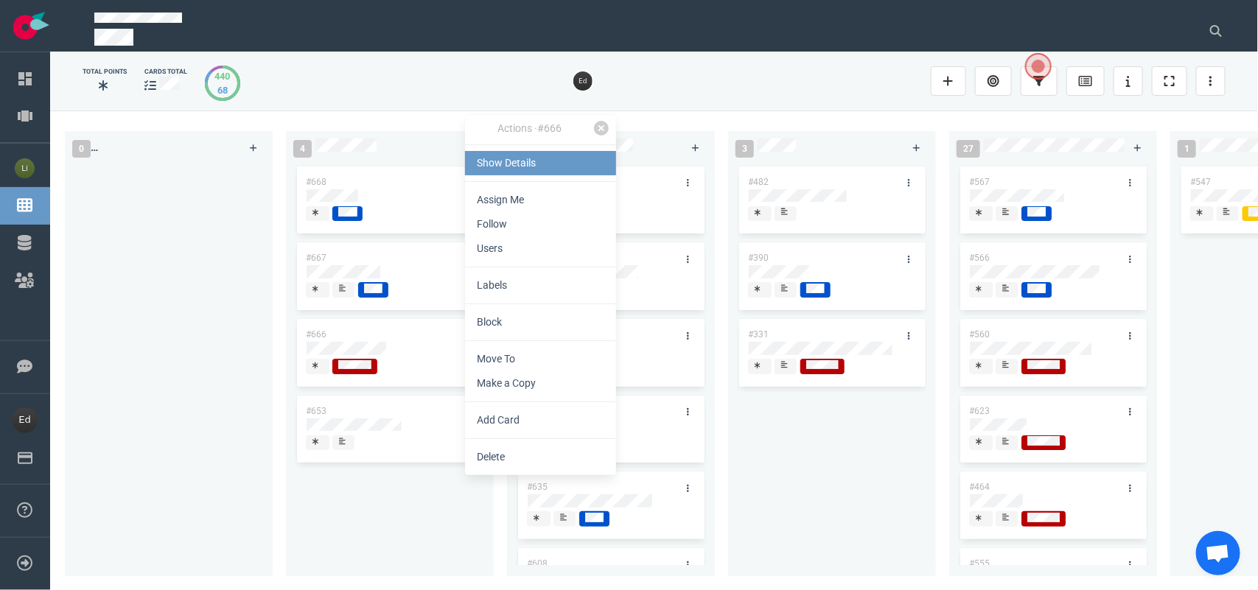
click at [499, 164] on link "Show Details" at bounding box center [540, 163] width 151 height 24
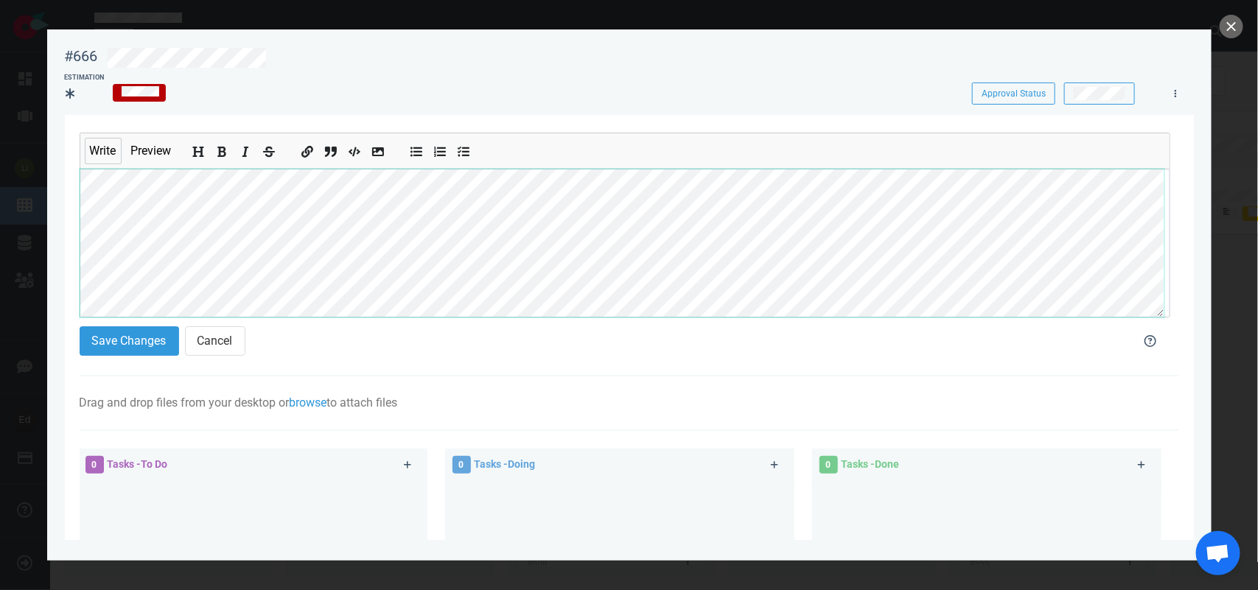
click at [22, 232] on div "#666 Approval Status Estimation Approval Status Write Preview Save Changes Canc…" at bounding box center [629, 295] width 1258 height 590
click at [125, 336] on button "Save Changes" at bounding box center [129, 340] width 99 height 29
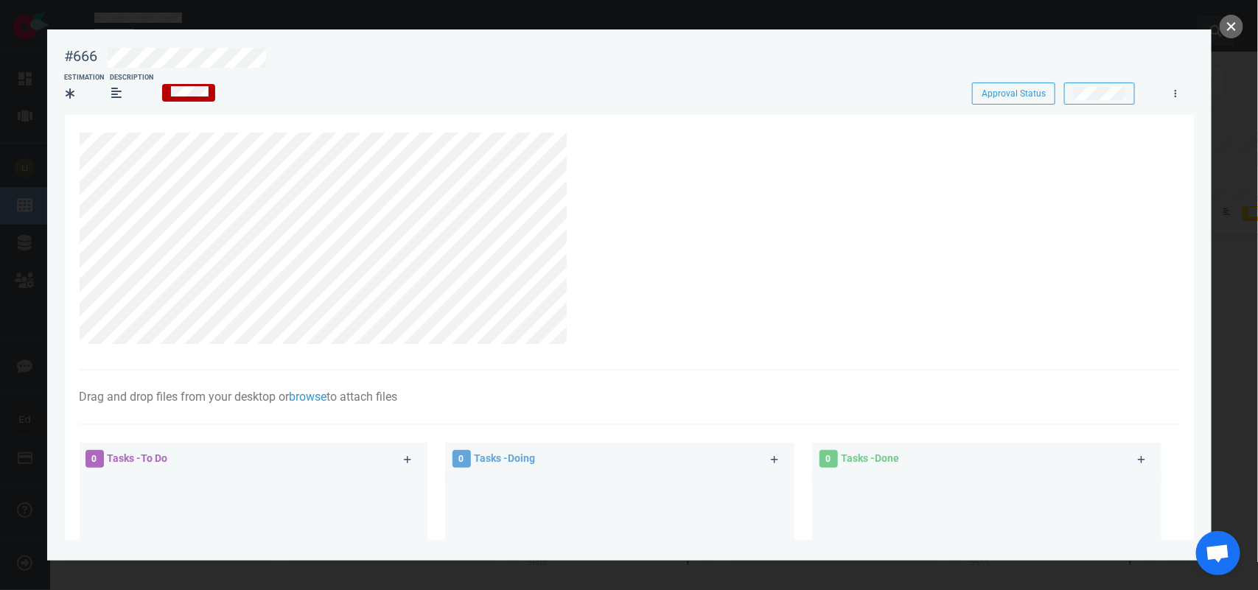
click at [1227, 28] on button "close" at bounding box center [1231, 27] width 24 height 24
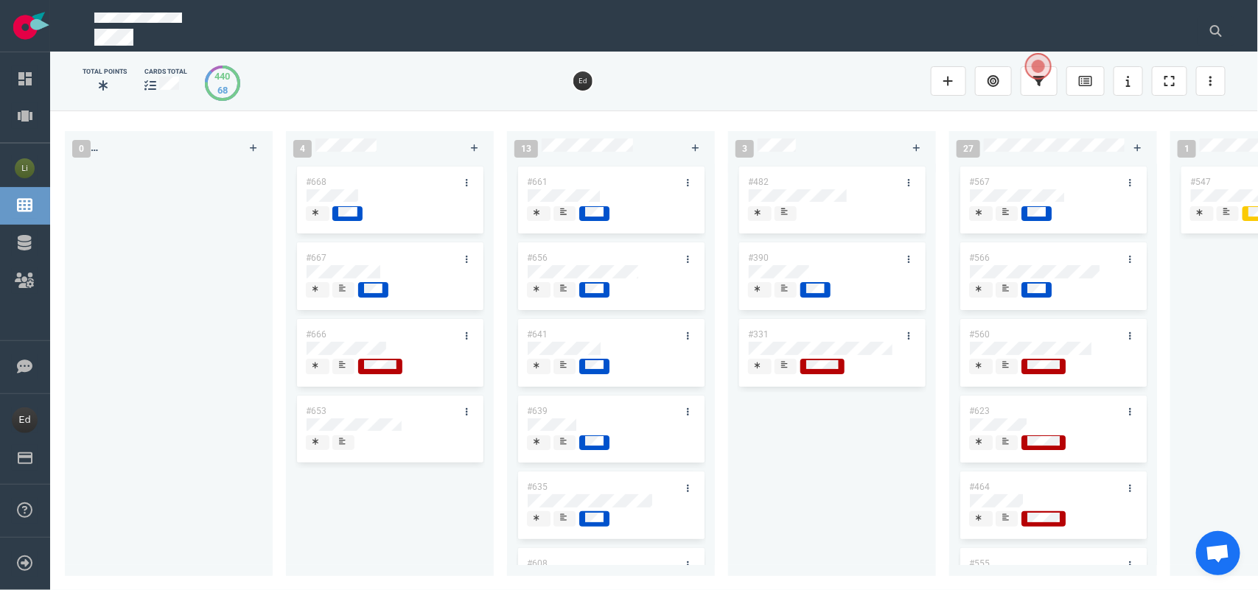
click at [572, 517] on span at bounding box center [564, 518] width 22 height 15
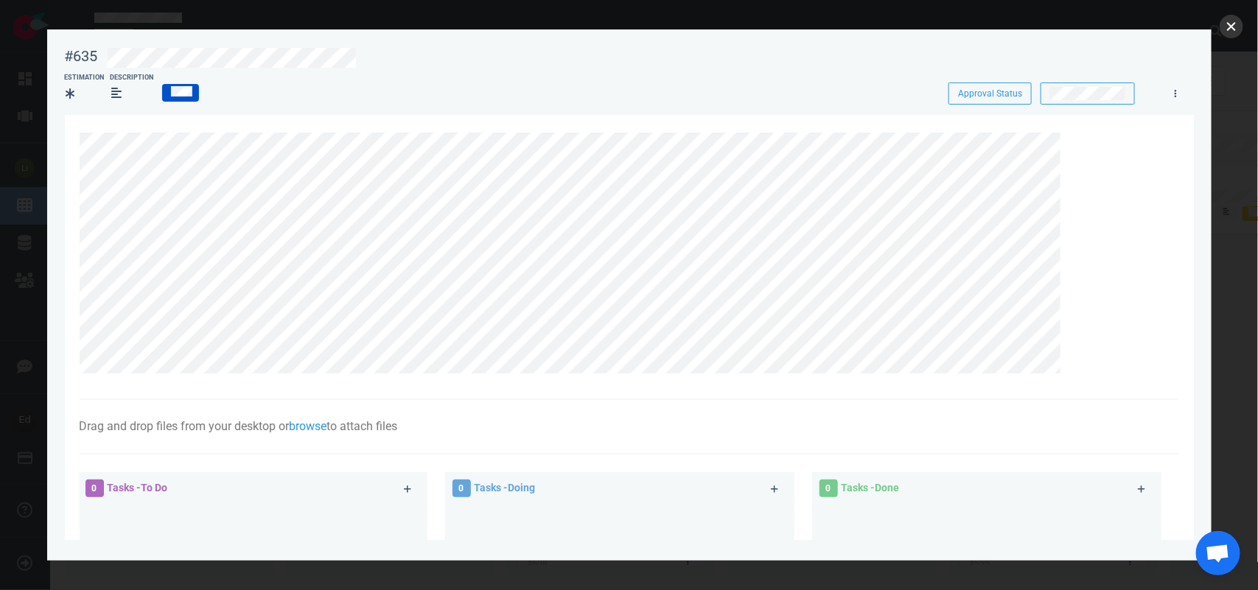
click at [1227, 18] on button "close" at bounding box center [1231, 27] width 24 height 24
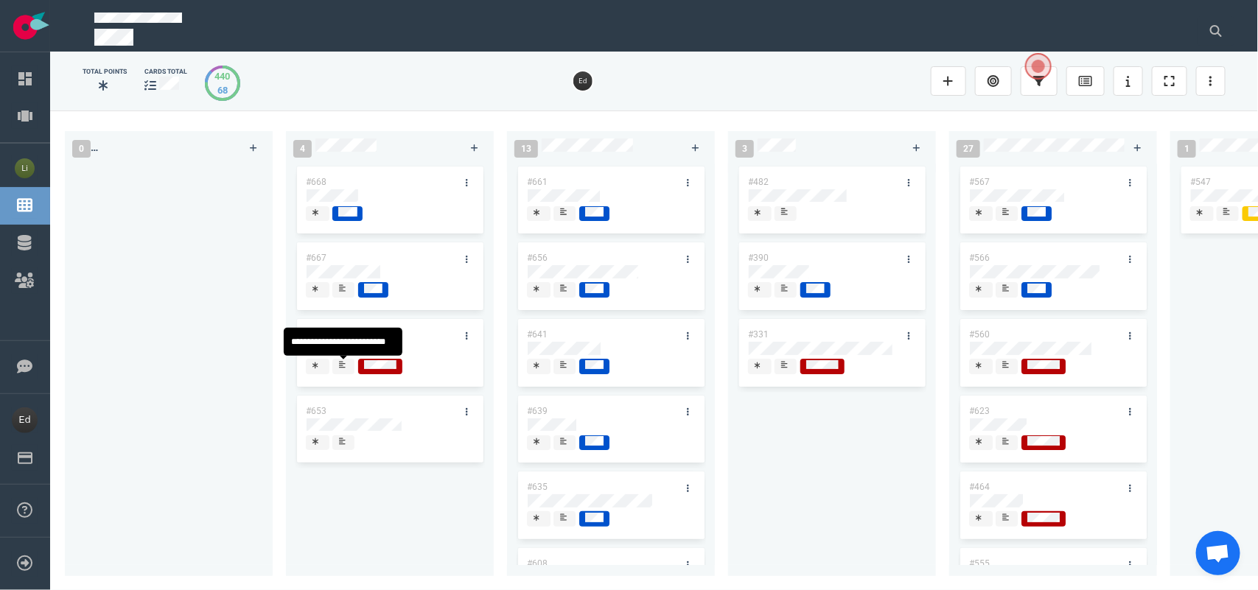
click at [343, 368] on icon at bounding box center [342, 364] width 7 height 7
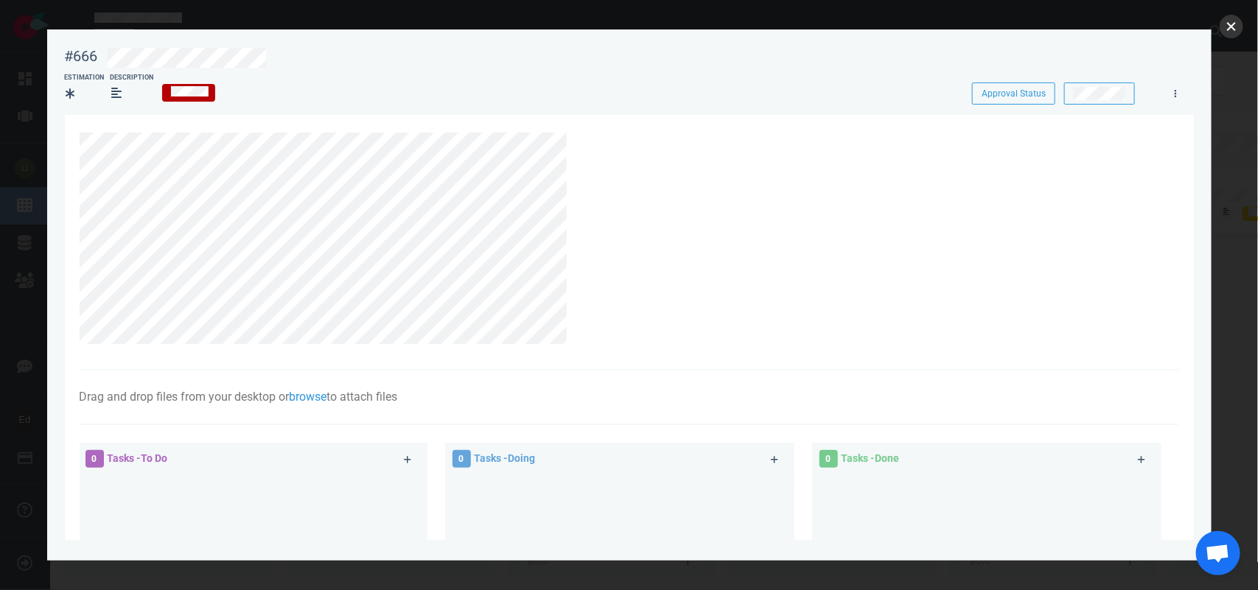
click at [1227, 31] on button "close" at bounding box center [1231, 27] width 24 height 24
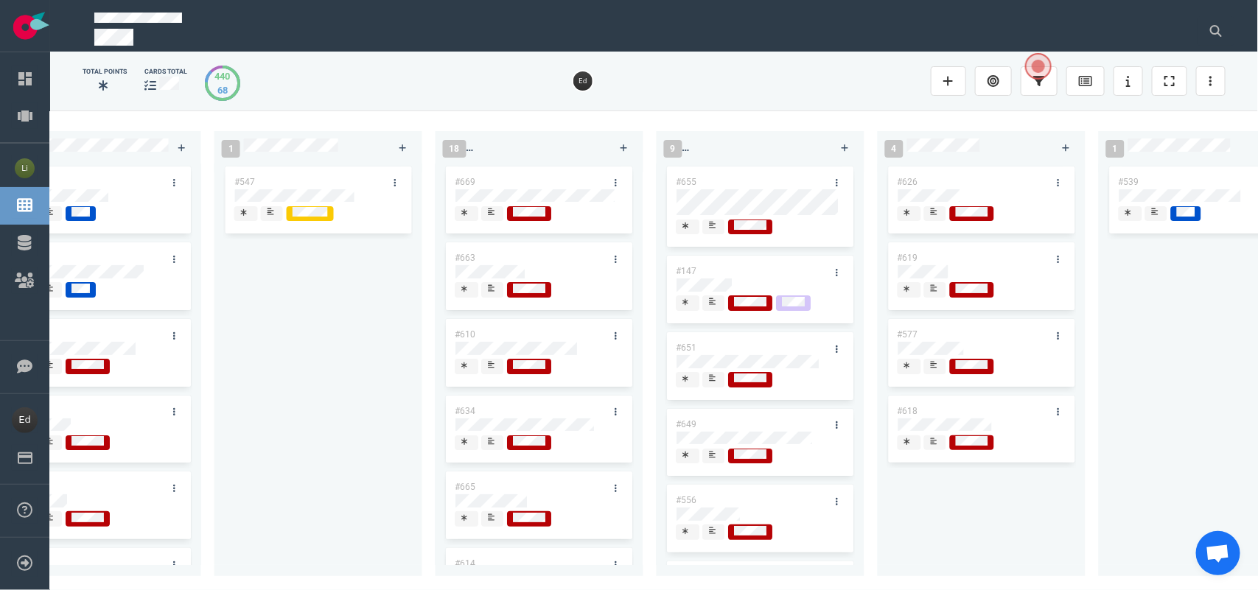
scroll to position [0, 1030]
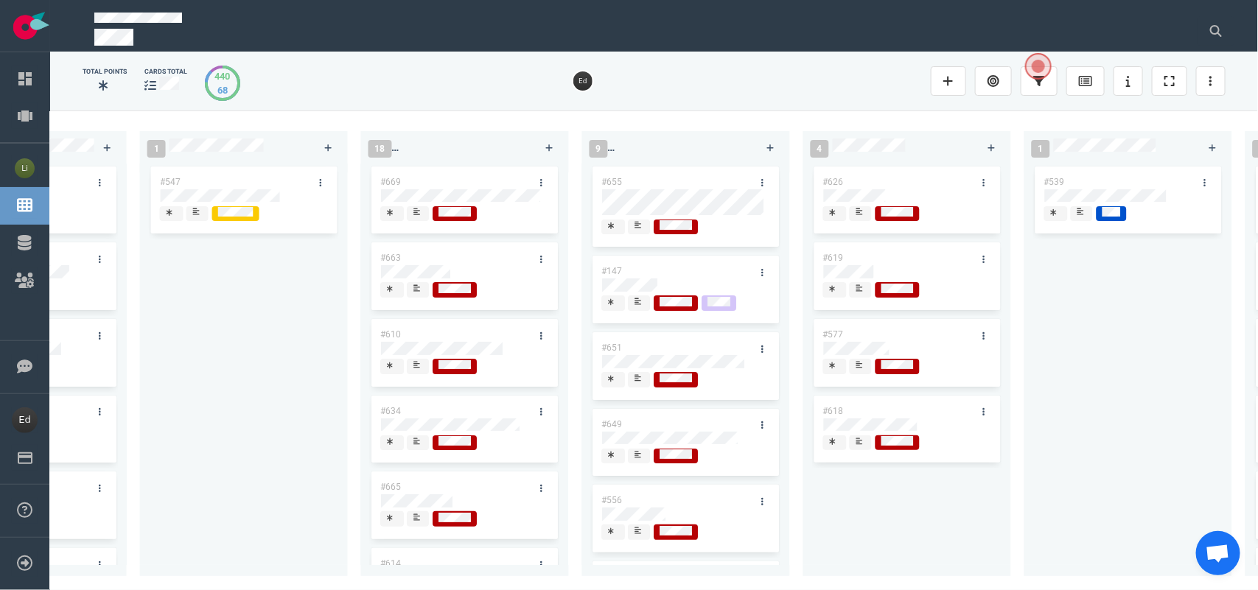
click at [414, 286] on icon at bounding box center [417, 288] width 7 height 7
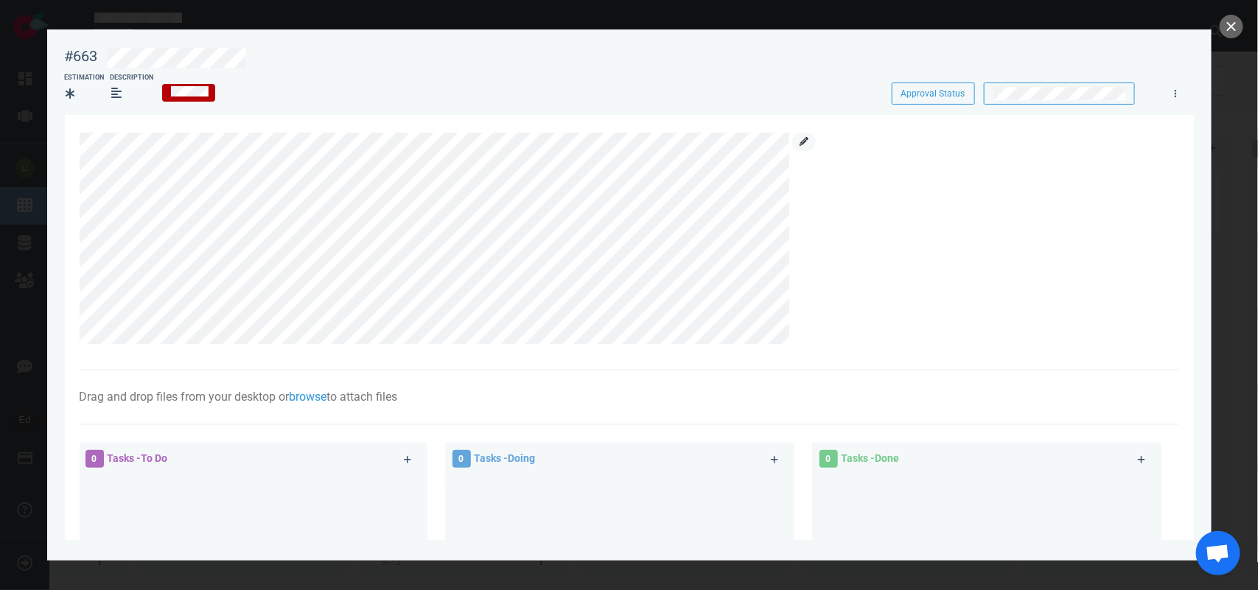
click at [801, 140] on icon at bounding box center [803, 141] width 9 height 9
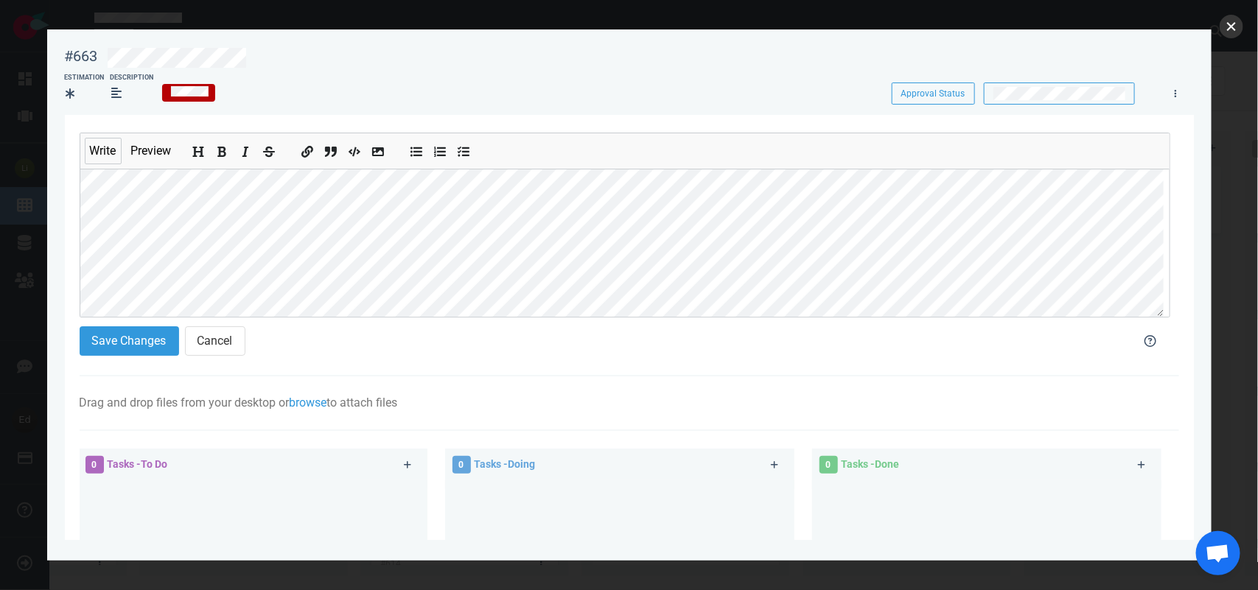
click at [1220, 32] on button "close" at bounding box center [1231, 27] width 24 height 24
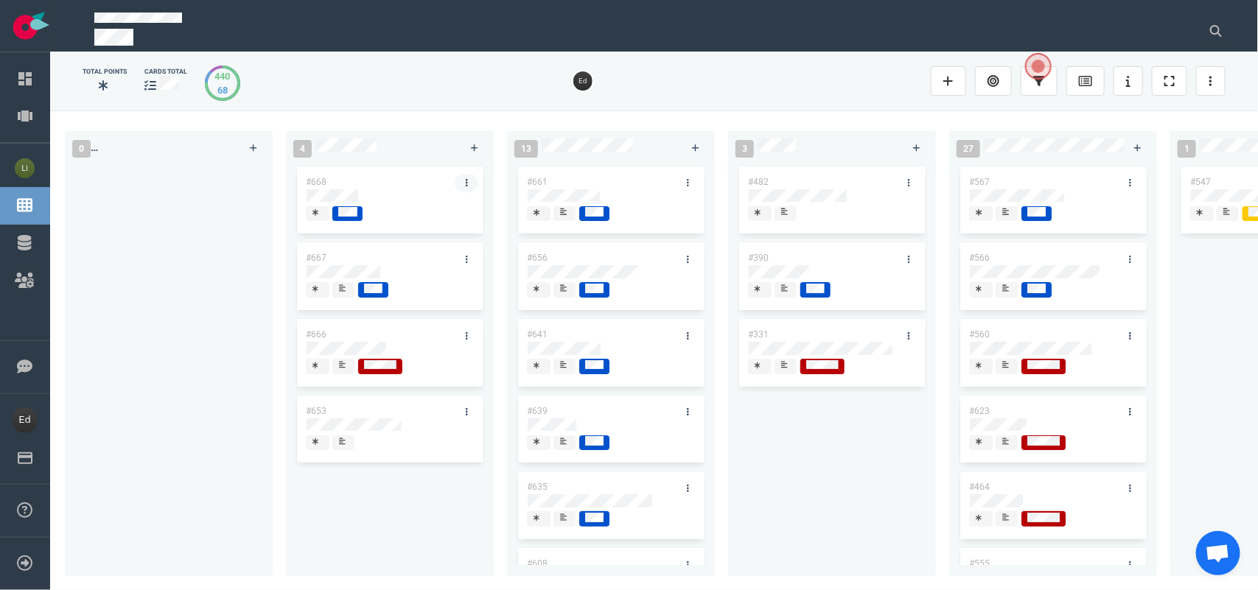
click at [468, 178] on link at bounding box center [467, 183] width 24 height 18
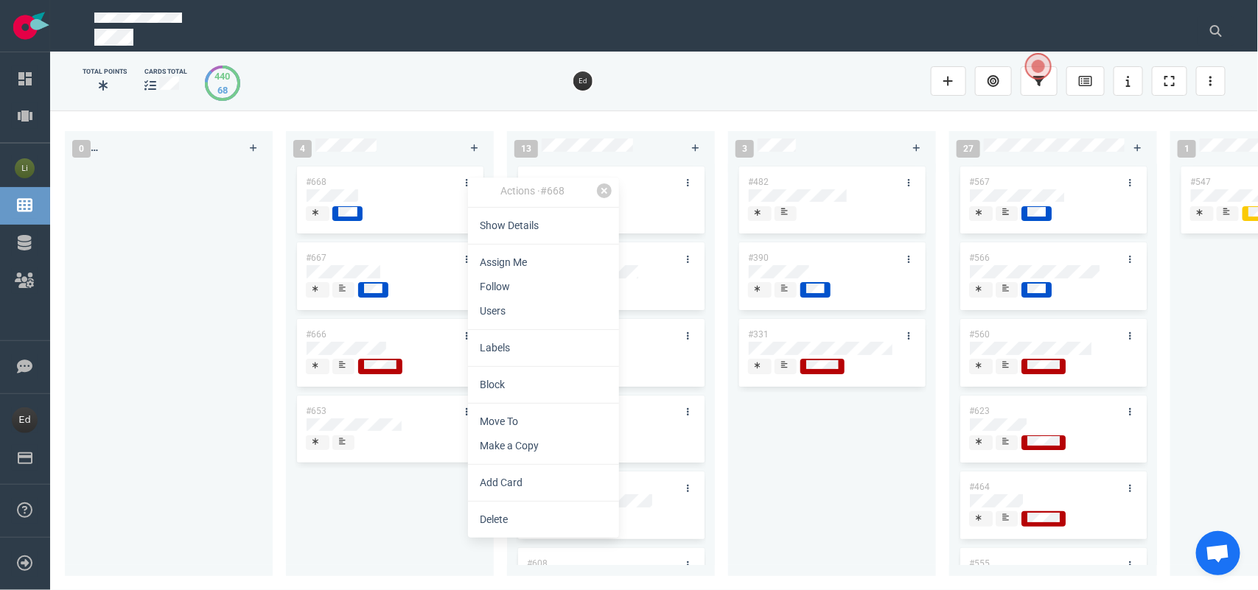
click at [502, 211] on div "Actions · #668 Show Details Assign Me Follow Users Labels Block Move To Make a …" at bounding box center [543, 358] width 151 height 360
click at [502, 219] on link "Show Details" at bounding box center [543, 226] width 151 height 24
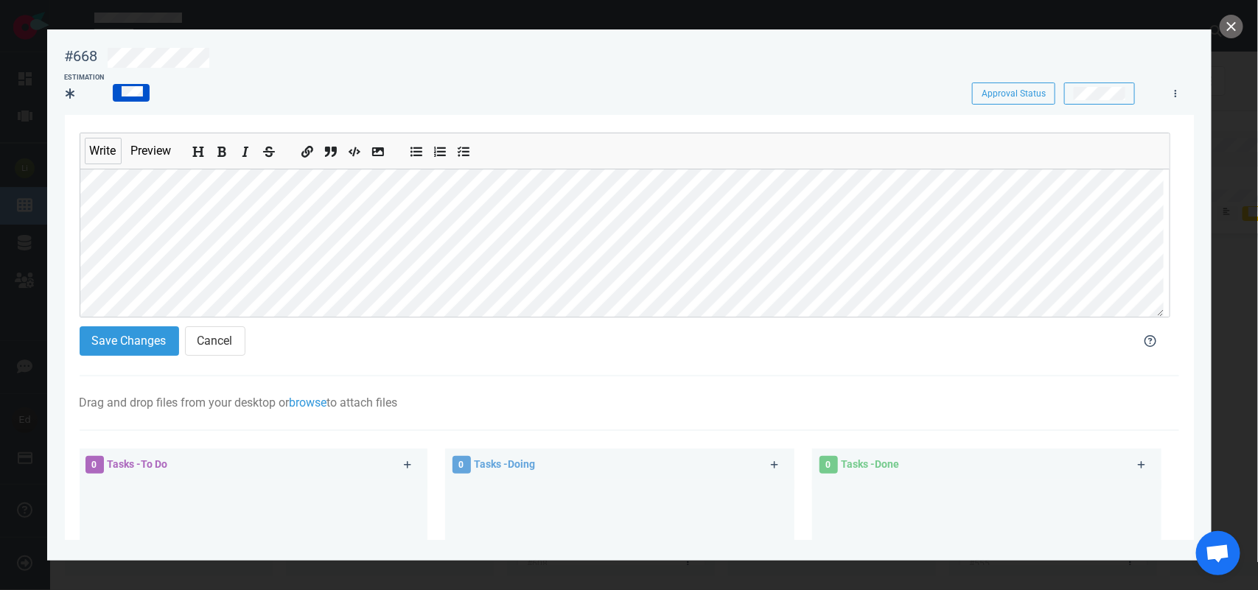
click at [75, 240] on section "Write Preview Save Changes Cancel Drag and drop files from your desktop or brow…" at bounding box center [629, 465] width 1129 height 701
click at [126, 334] on button "Save Changes" at bounding box center [129, 340] width 99 height 29
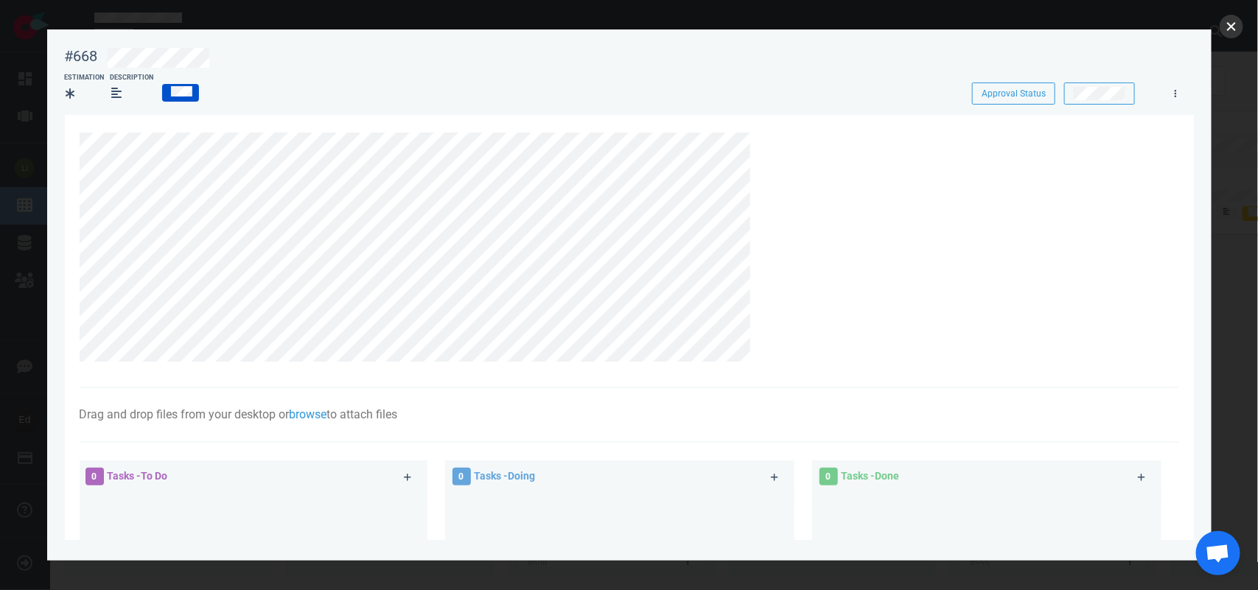
click at [1234, 27] on button "close" at bounding box center [1231, 27] width 24 height 24
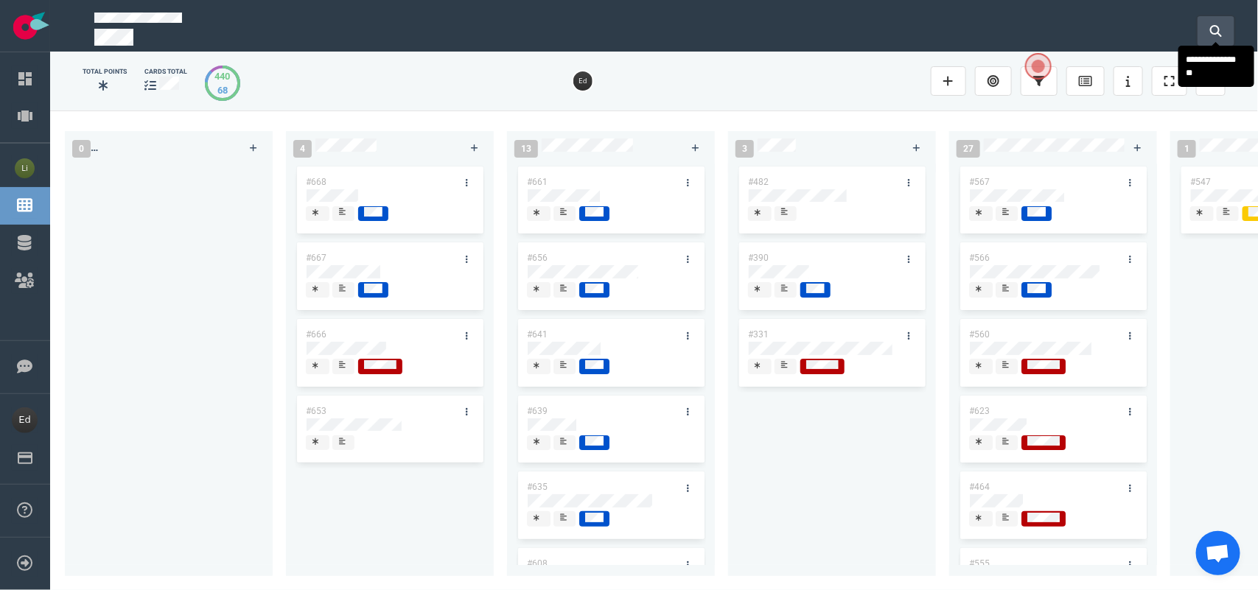
click at [1227, 29] on button at bounding box center [1215, 30] width 37 height 29
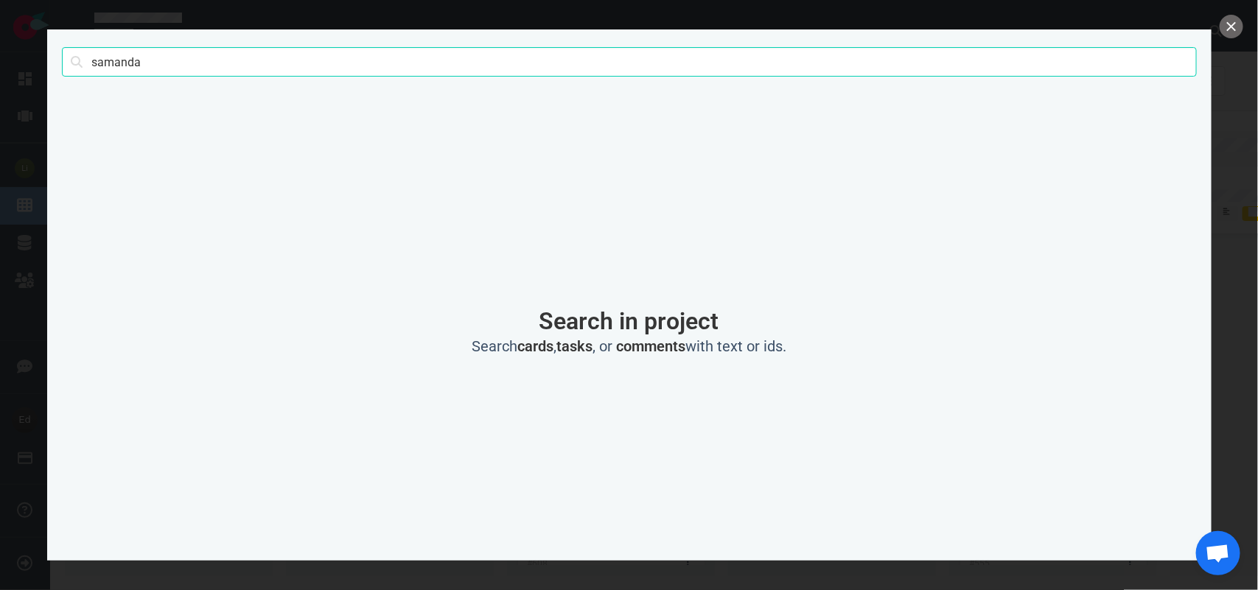
click at [130, 69] on input "samanda" at bounding box center [629, 61] width 1135 height 29
type input "[PERSON_NAME]"
click button "Search" at bounding box center [0, 0] width 0 height 0
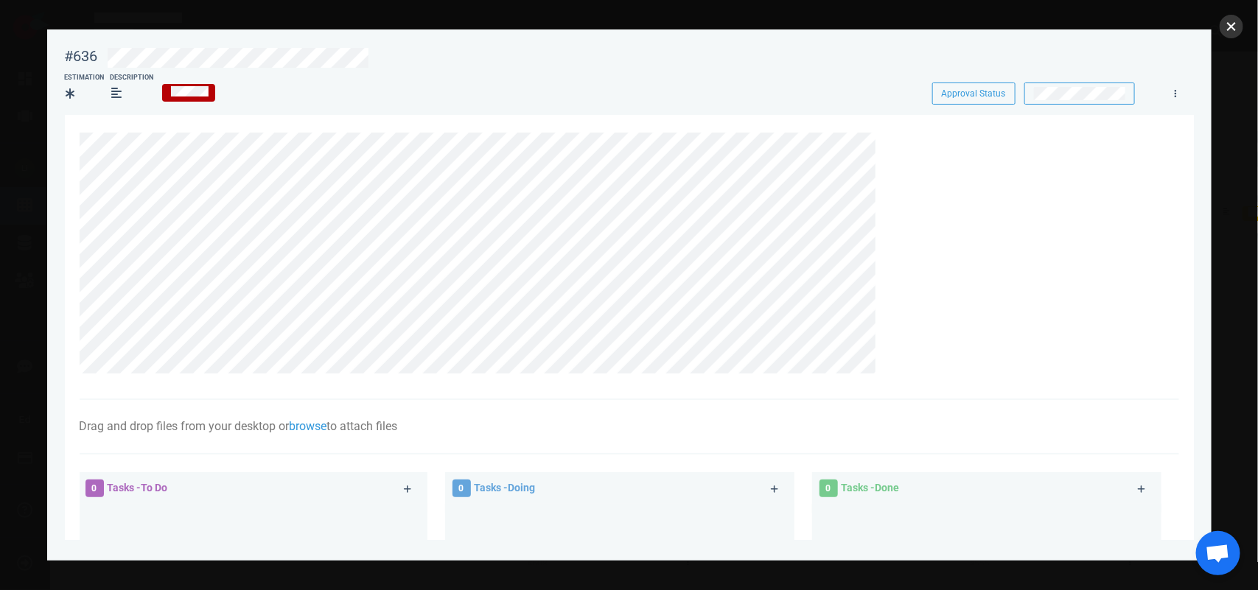
click at [1236, 30] on button "close" at bounding box center [1231, 27] width 24 height 24
